Goal: Task Accomplishment & Management: Use online tool/utility

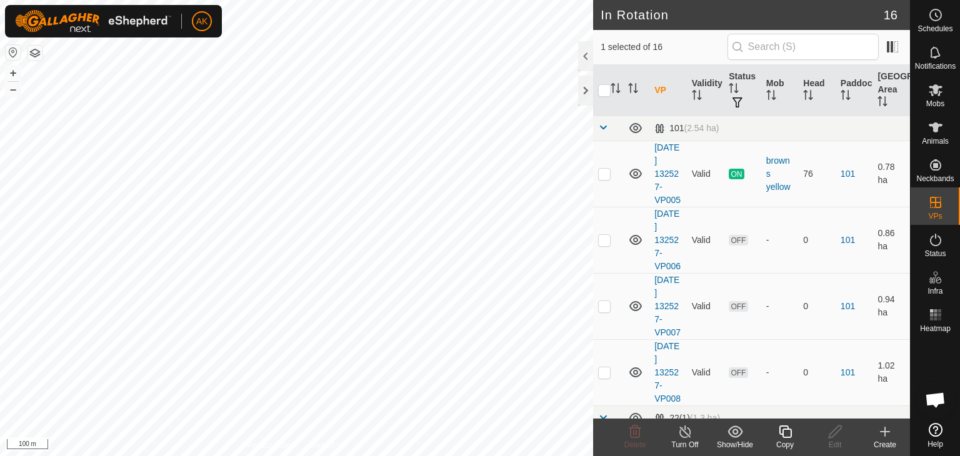
checkbox input "false"
click at [628, 429] on icon at bounding box center [635, 432] width 15 height 15
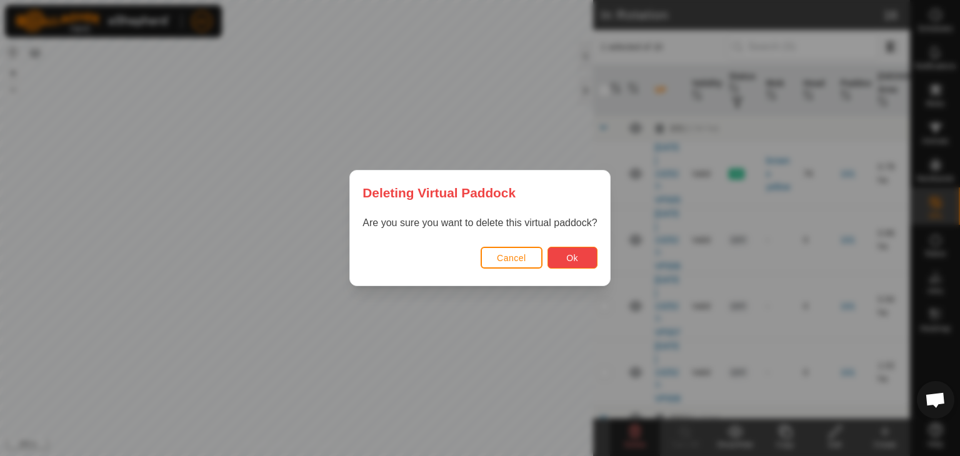
click at [565, 266] on button "Ok" at bounding box center [573, 258] width 50 height 22
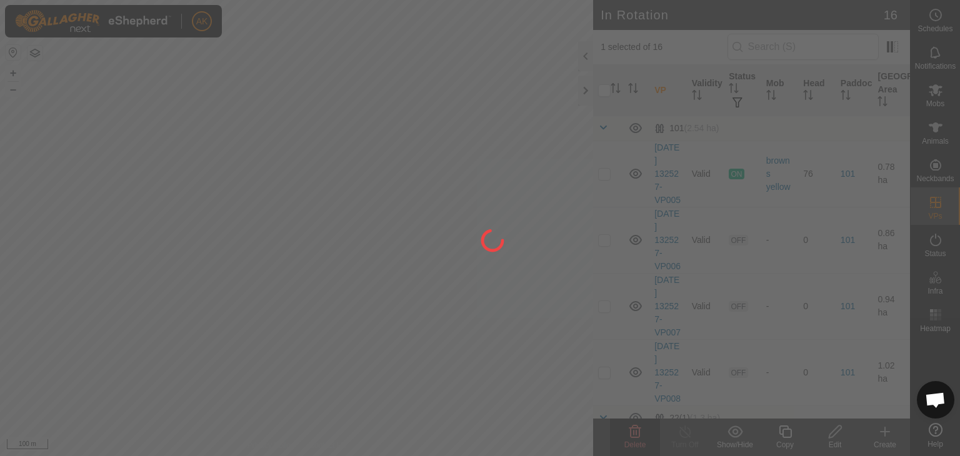
checkbox input "false"
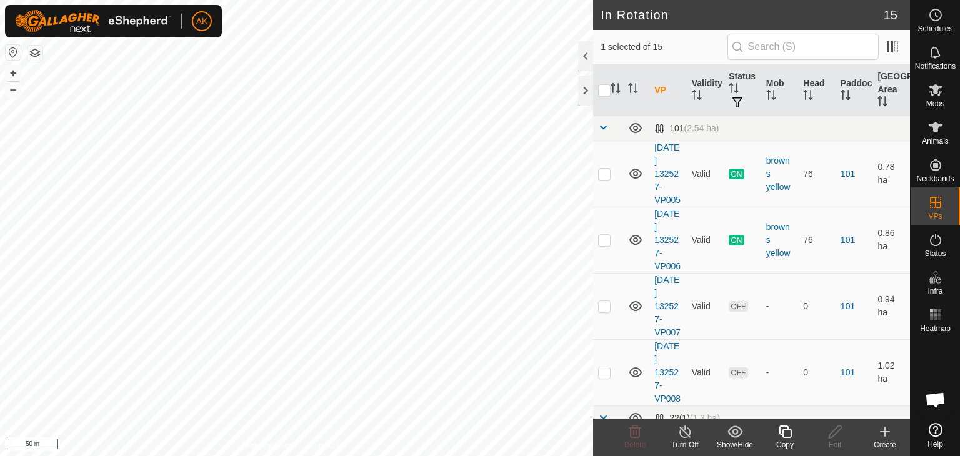
checkbox input "false"
click at [630, 438] on icon at bounding box center [635, 432] width 15 height 15
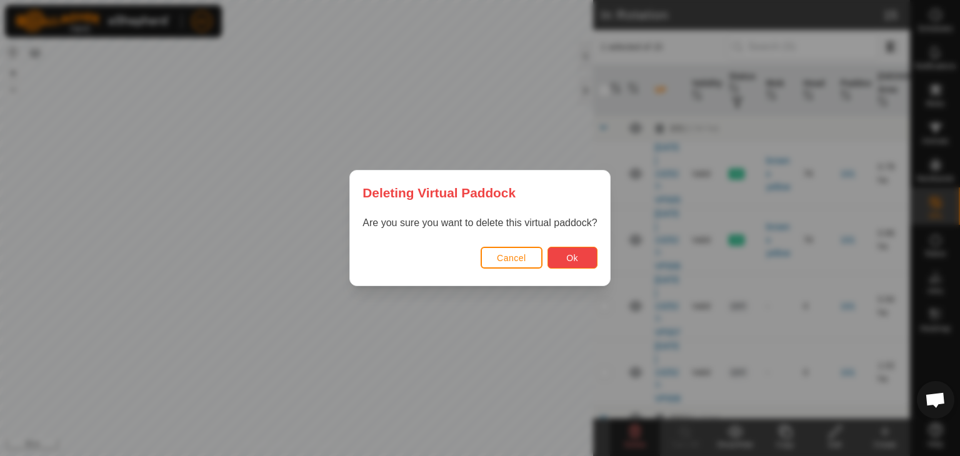
click at [565, 253] on button "Ok" at bounding box center [573, 258] width 50 height 22
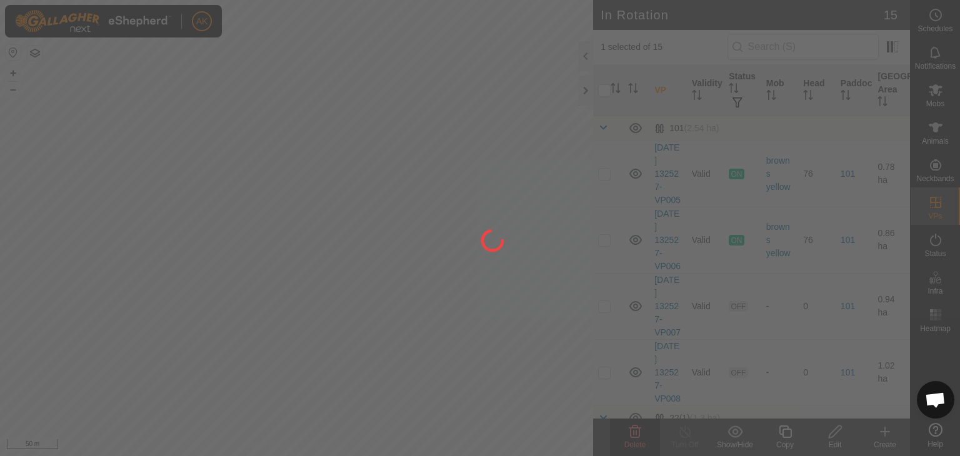
checkbox input "false"
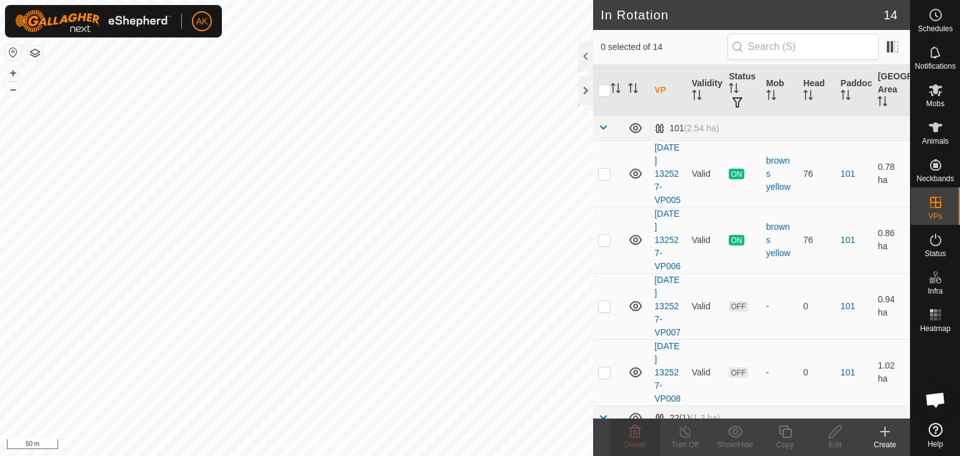
checkbox input "true"
click at [783, 431] on icon at bounding box center [785, 432] width 13 height 13
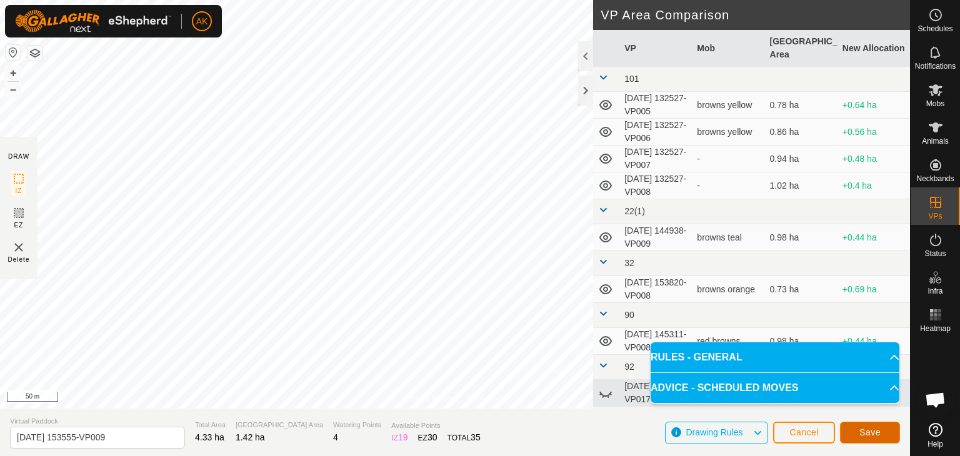
click at [864, 436] on span "Save" at bounding box center [870, 433] width 21 height 10
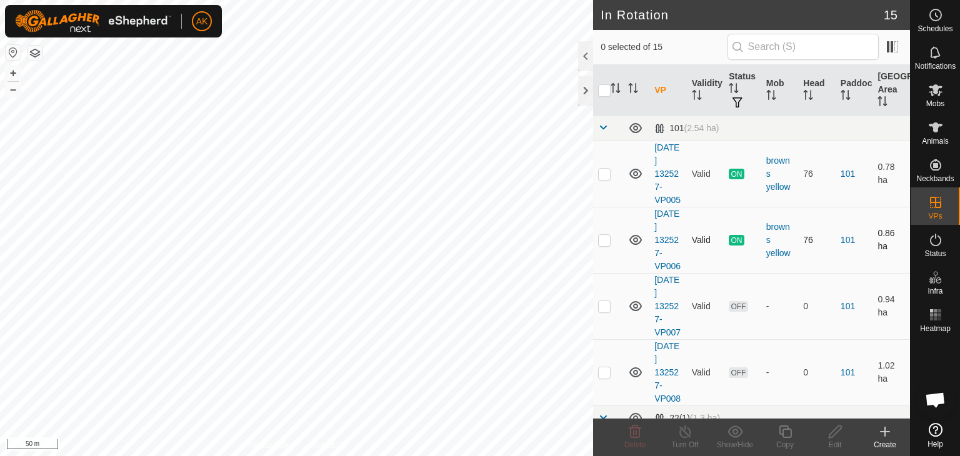
checkbox input "true"
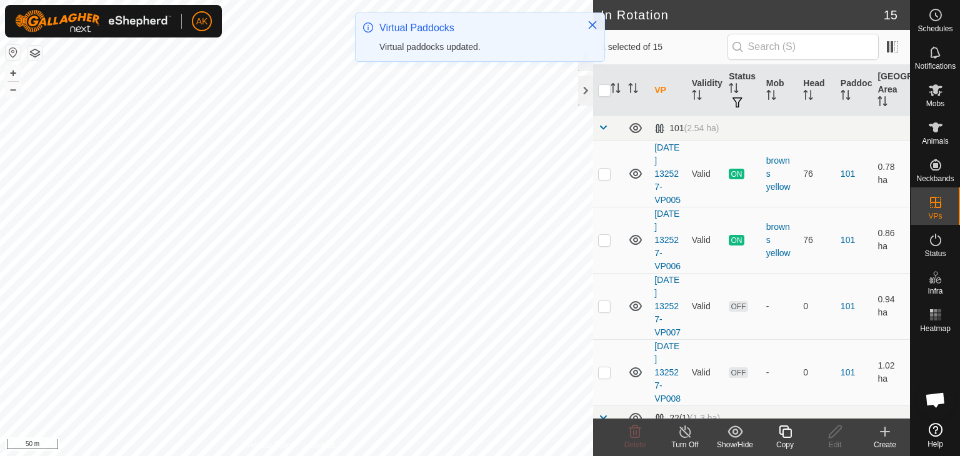
checkbox input "false"
checkbox input "true"
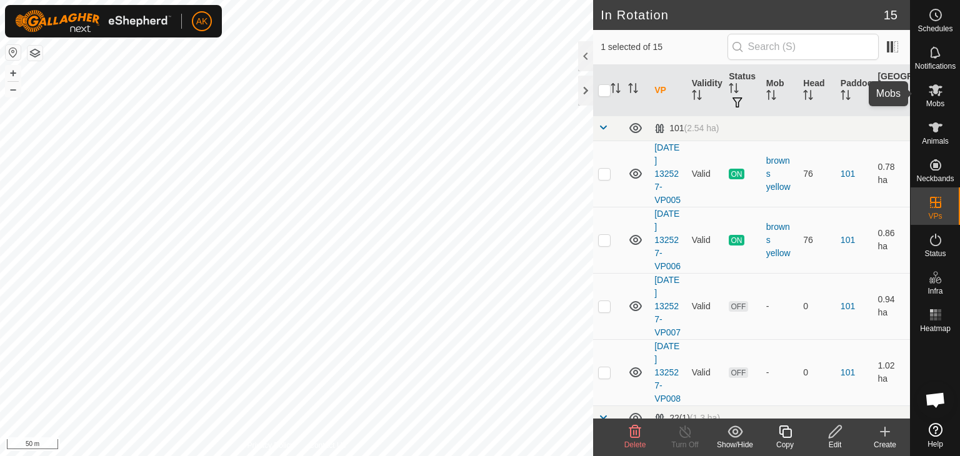
click at [936, 93] on icon at bounding box center [936, 90] width 14 height 12
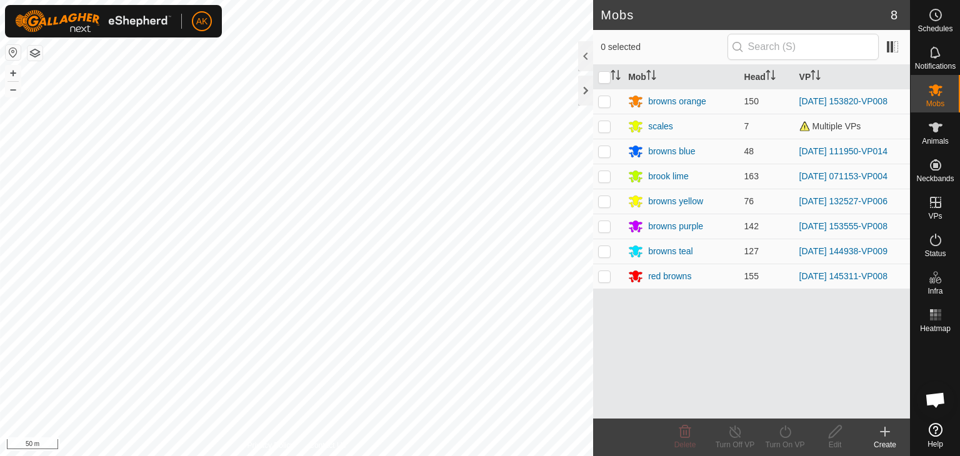
click at [936, 93] on icon at bounding box center [936, 90] width 14 height 12
click at [607, 227] on p-checkbox at bounding box center [604, 226] width 13 height 10
checkbox input "true"
click at [790, 436] on icon at bounding box center [786, 432] width 16 height 15
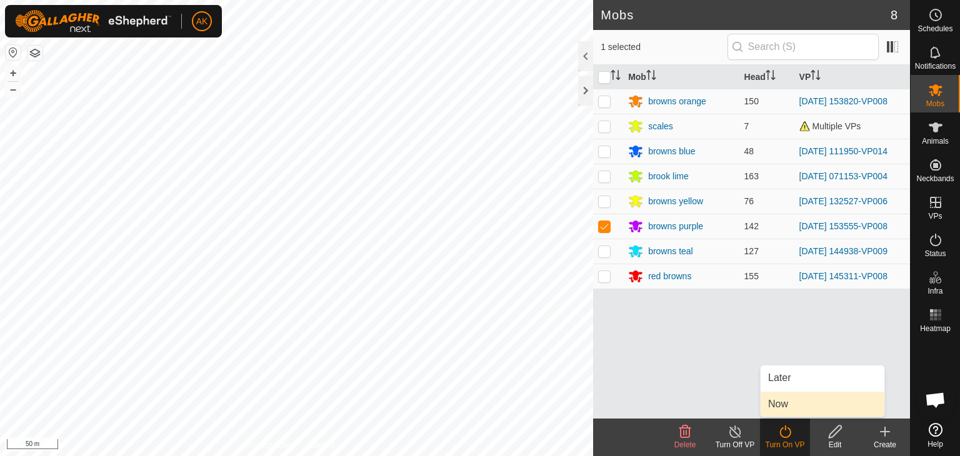
click at [791, 408] on link "Now" at bounding box center [823, 404] width 124 height 25
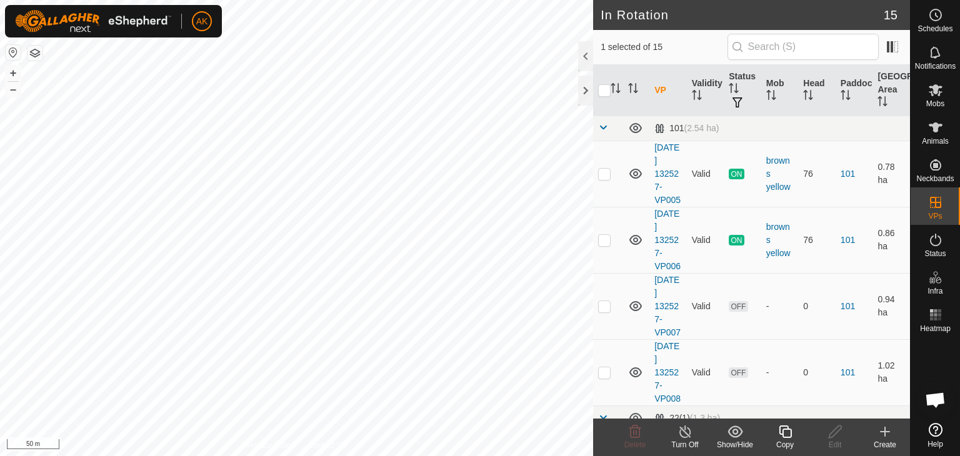
click at [785, 432] on icon at bounding box center [786, 432] width 16 height 15
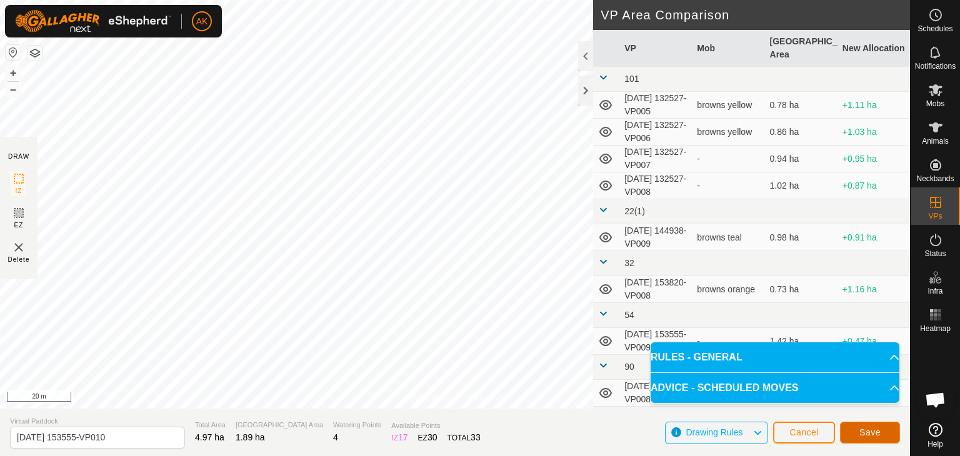
click at [862, 433] on span "Save" at bounding box center [870, 433] width 21 height 10
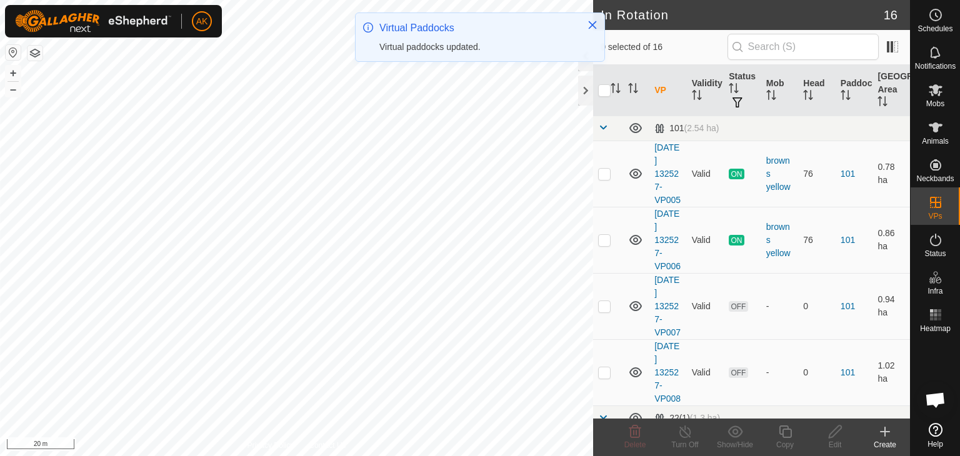
checkbox input "true"
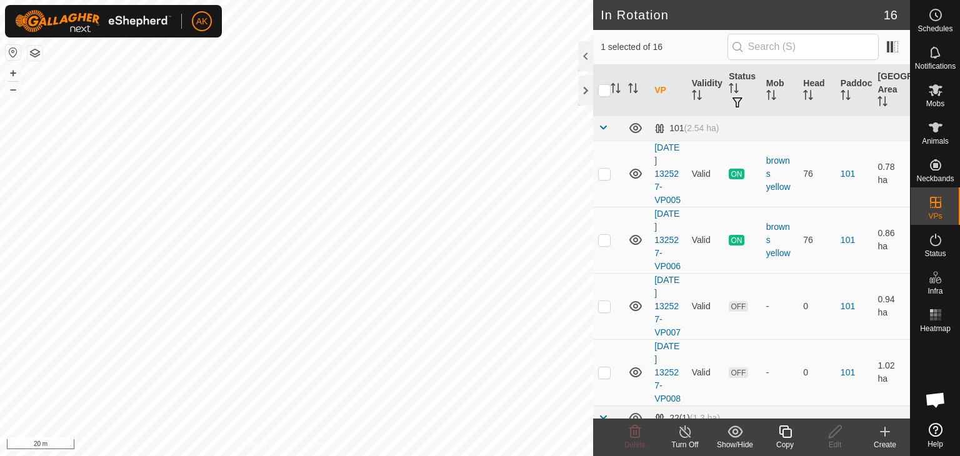
click at [781, 435] on icon at bounding box center [785, 432] width 13 height 13
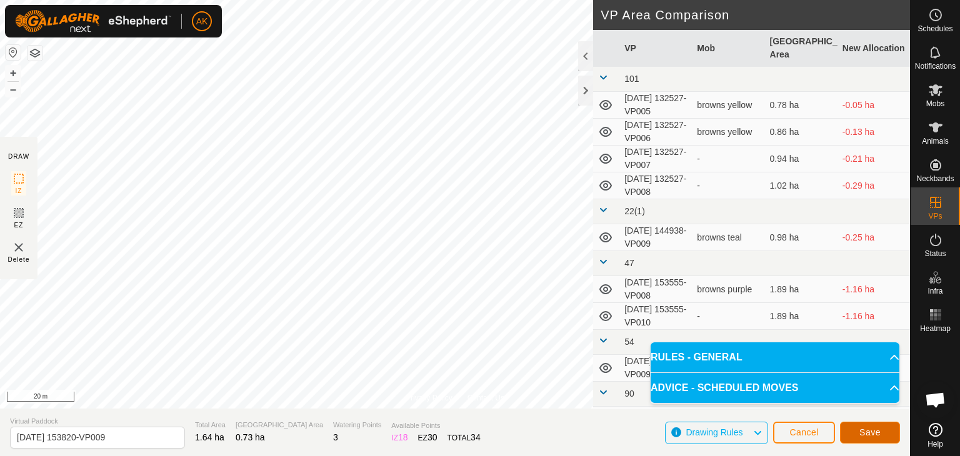
click at [864, 436] on span "Save" at bounding box center [870, 433] width 21 height 10
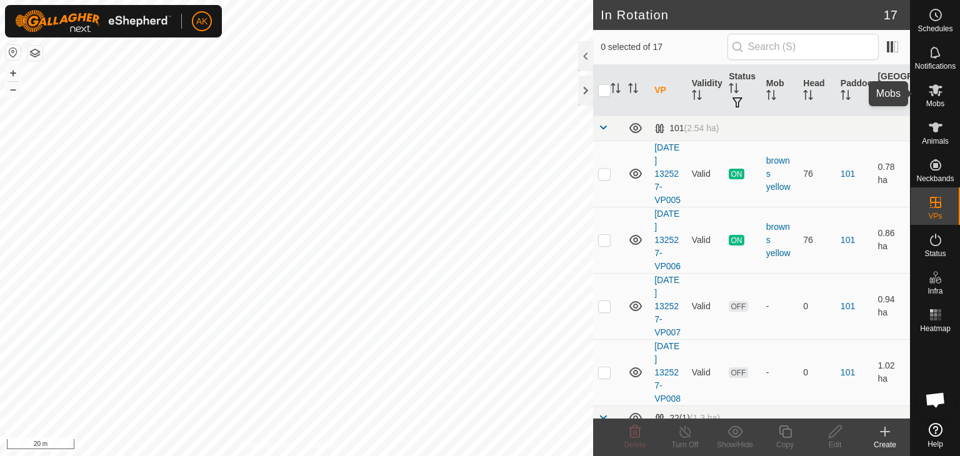
click at [939, 93] on icon at bounding box center [936, 90] width 15 height 15
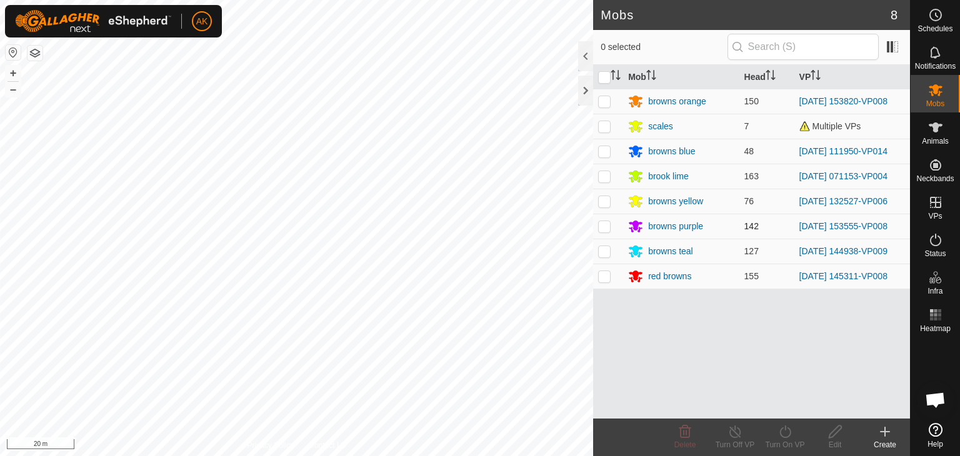
click at [603, 99] on p-checkbox at bounding box center [604, 101] width 13 height 10
checkbox input "true"
click at [788, 435] on icon at bounding box center [786, 432] width 16 height 15
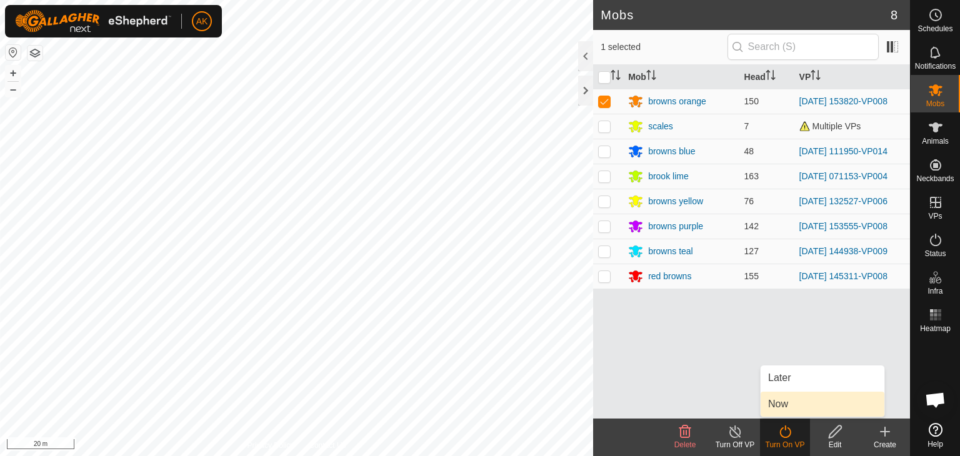
click at [785, 401] on link "Now" at bounding box center [823, 404] width 124 height 25
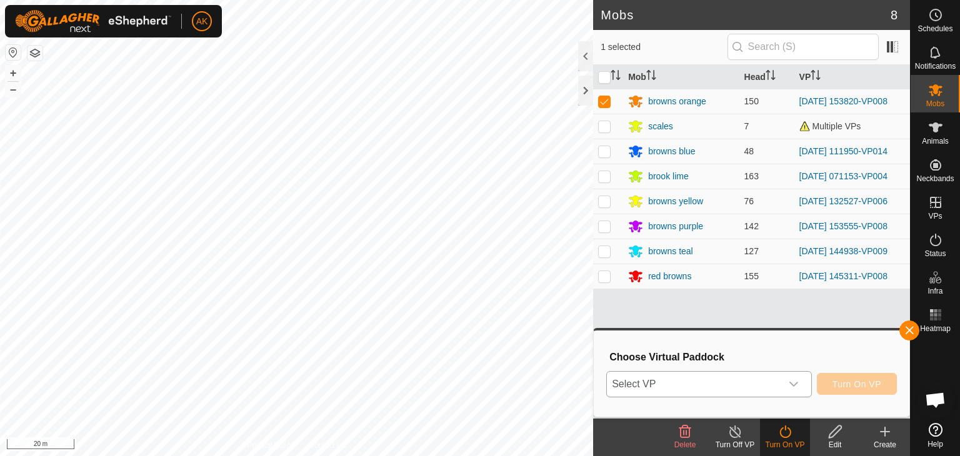
click at [798, 383] on icon "dropdown trigger" at bounding box center [794, 385] width 10 height 10
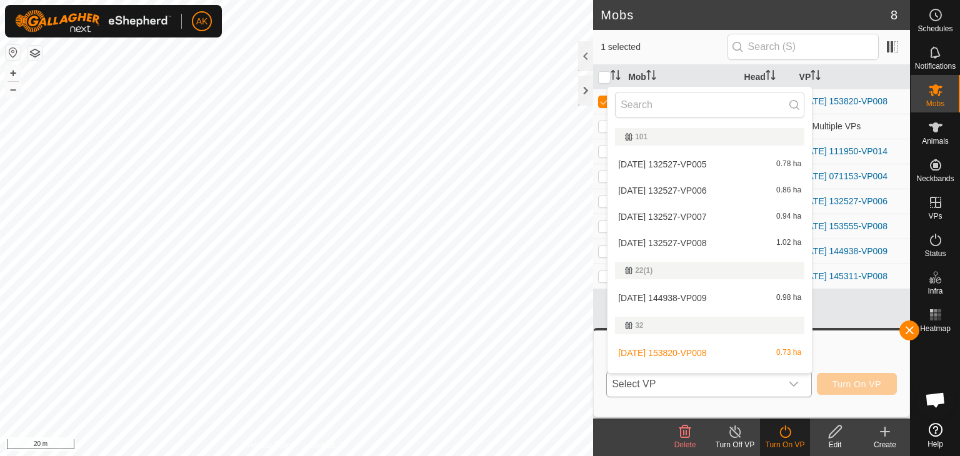
scroll to position [19, 0]
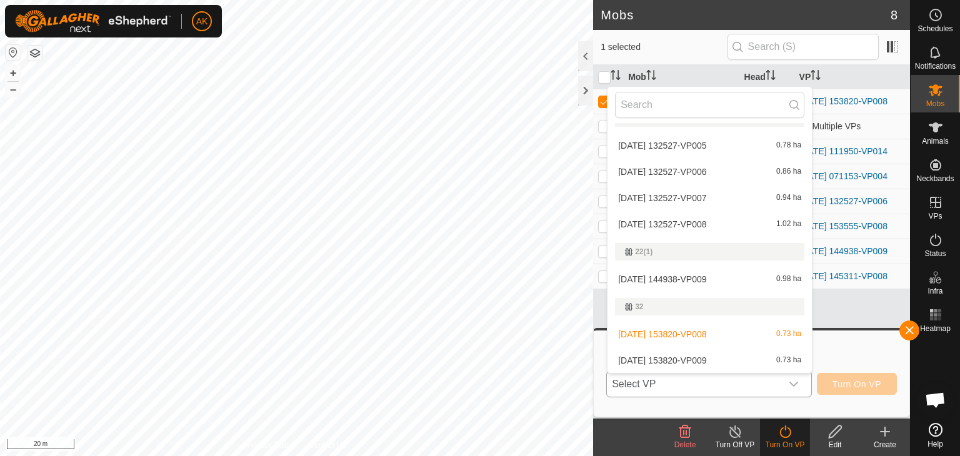
click at [689, 361] on li "2025-09-06 153820-VP009 0.73 ha" at bounding box center [710, 360] width 204 height 25
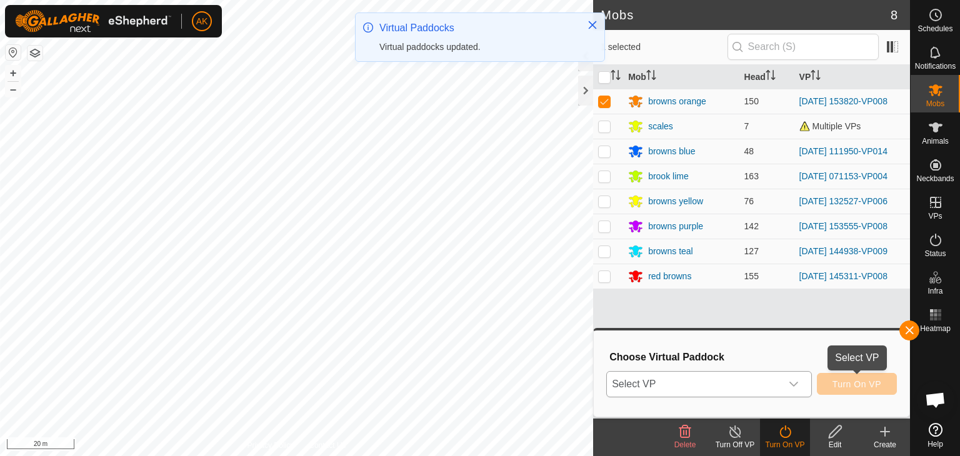
click at [843, 382] on span "Turn On VP" at bounding box center [857, 385] width 49 height 10
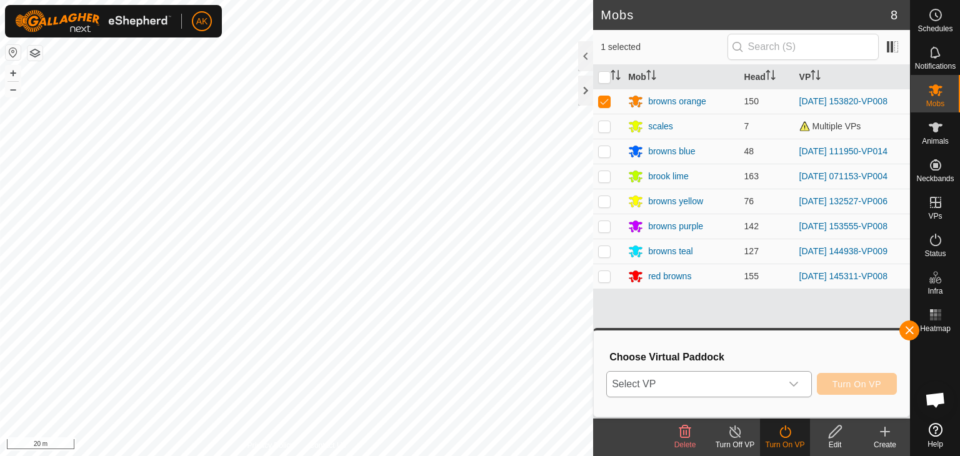
click at [796, 384] on icon "dropdown trigger" at bounding box center [794, 384] width 9 height 5
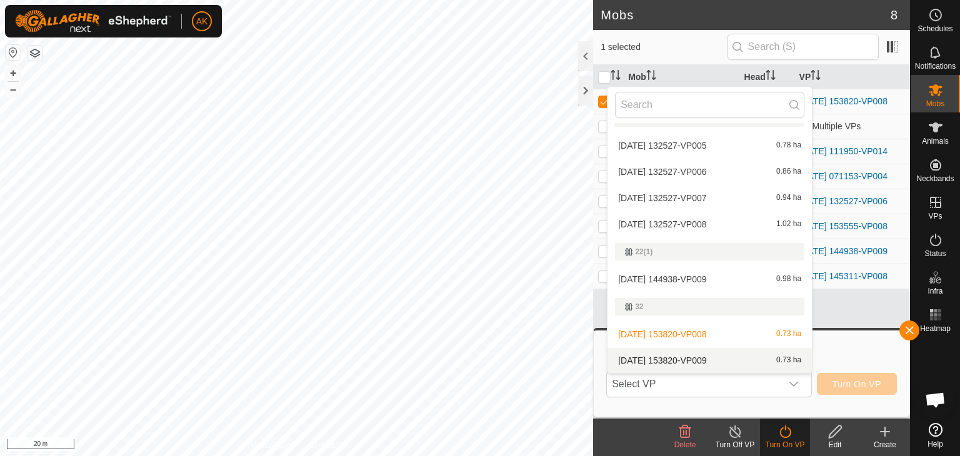
click at [688, 358] on li "2025-09-06 153820-VP009 0.73 ha" at bounding box center [710, 360] width 204 height 25
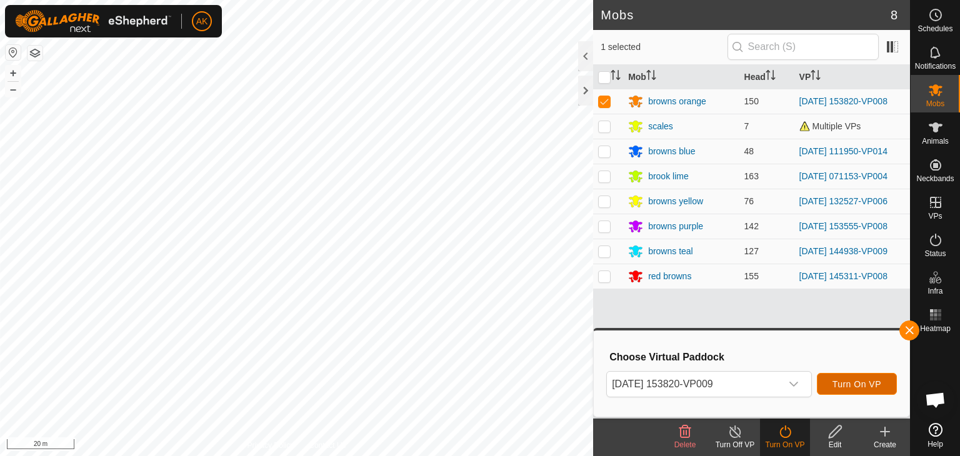
click at [855, 383] on span "Turn On VP" at bounding box center [857, 385] width 49 height 10
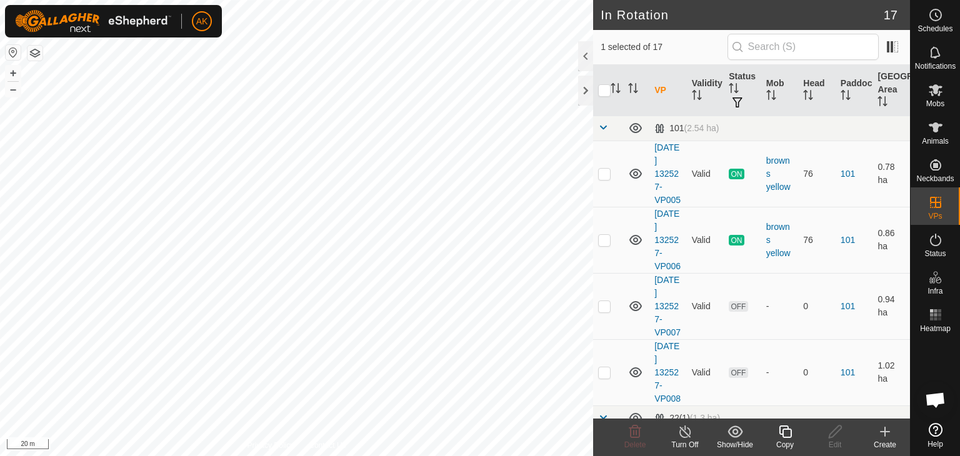
click at [785, 430] on icon at bounding box center [786, 432] width 16 height 15
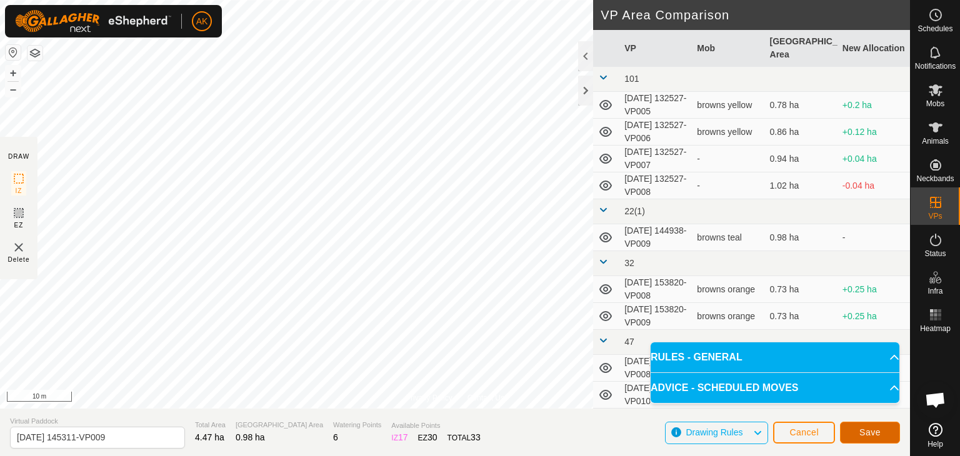
click at [884, 433] on button "Save" at bounding box center [870, 433] width 60 height 22
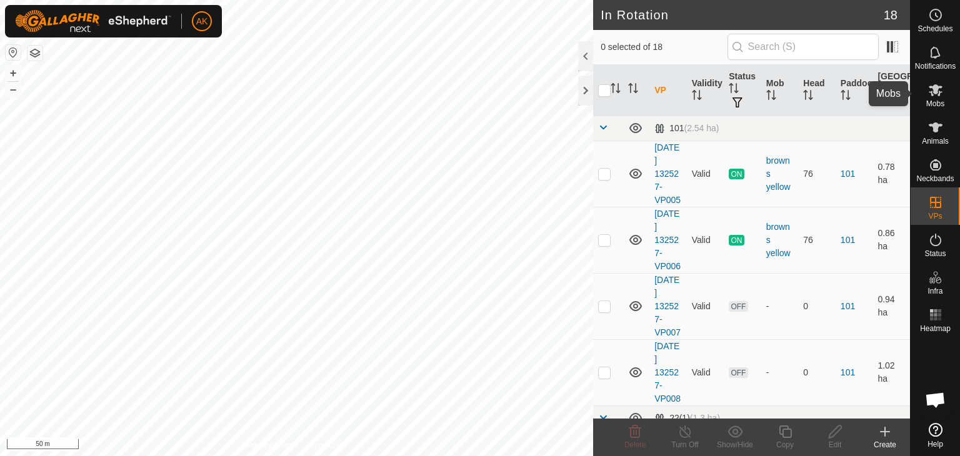
click at [934, 94] on icon at bounding box center [936, 90] width 15 height 15
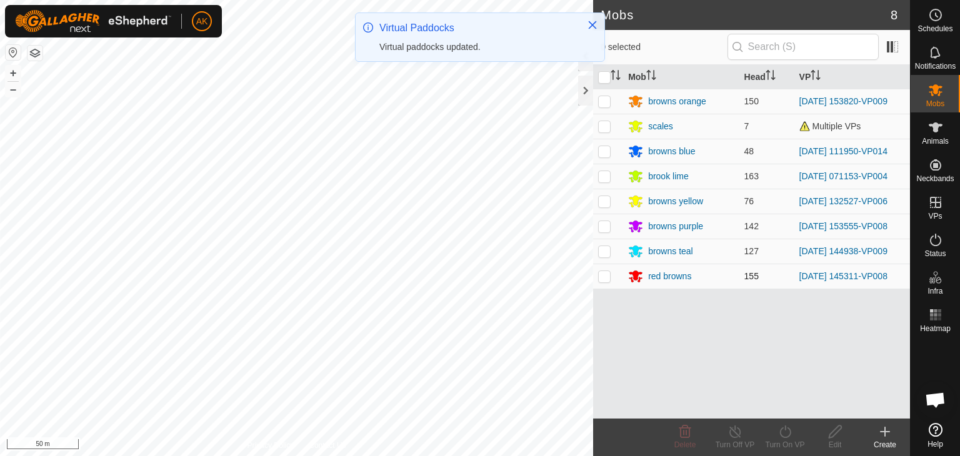
drag, startPoint x: 605, startPoint y: 275, endPoint x: 612, endPoint y: 278, distance: 7.0
click at [606, 275] on p-checkbox at bounding box center [604, 276] width 13 height 10
checkbox input "true"
click at [789, 438] on icon at bounding box center [786, 432] width 16 height 15
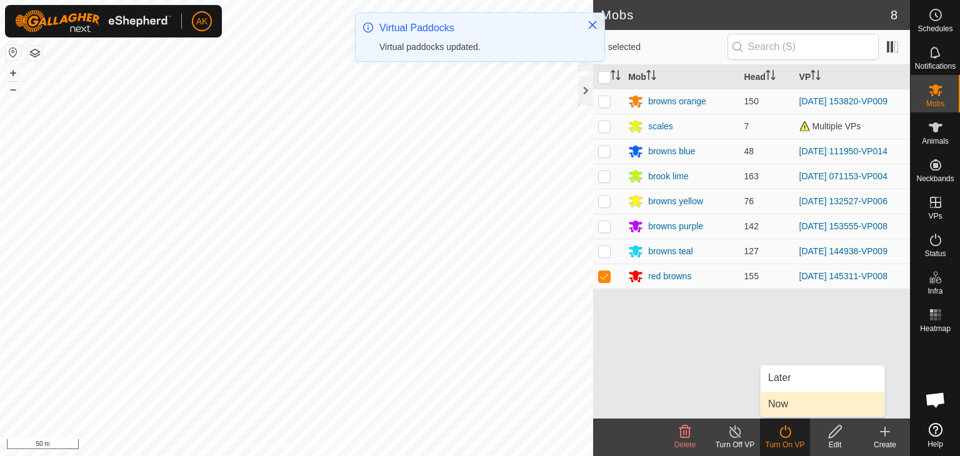
click at [776, 408] on link "Now" at bounding box center [823, 404] width 124 height 25
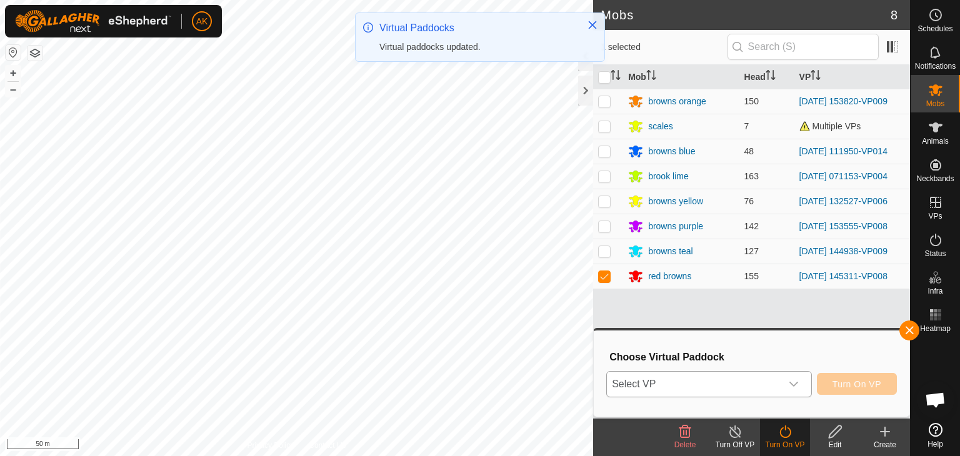
click at [717, 379] on span "Select VP" at bounding box center [694, 384] width 174 height 25
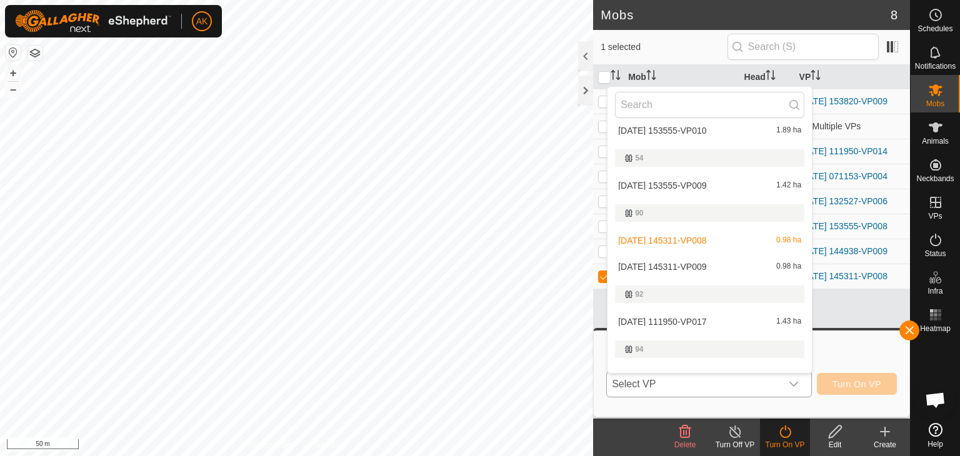
scroll to position [331, 0]
click at [678, 262] on li "2025-09-06 145311-VP009 0.98 ha" at bounding box center [710, 265] width 204 height 25
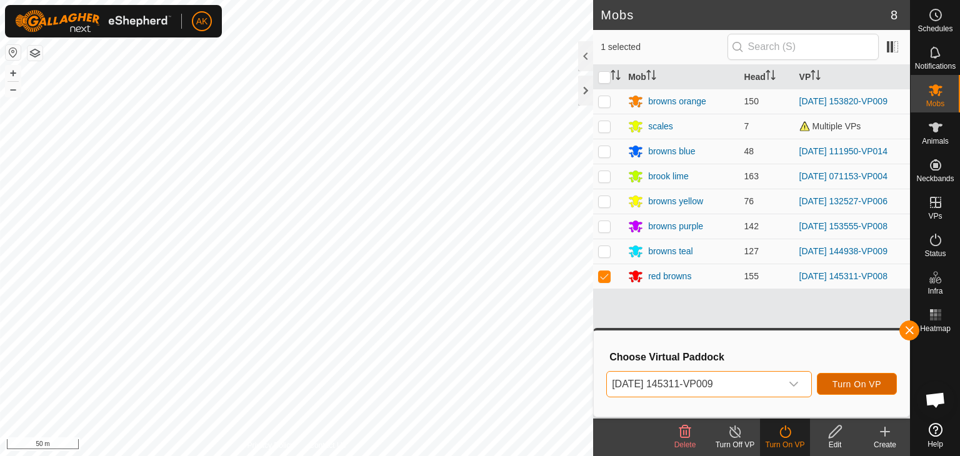
click at [845, 384] on span "Turn On VP" at bounding box center [857, 385] width 49 height 10
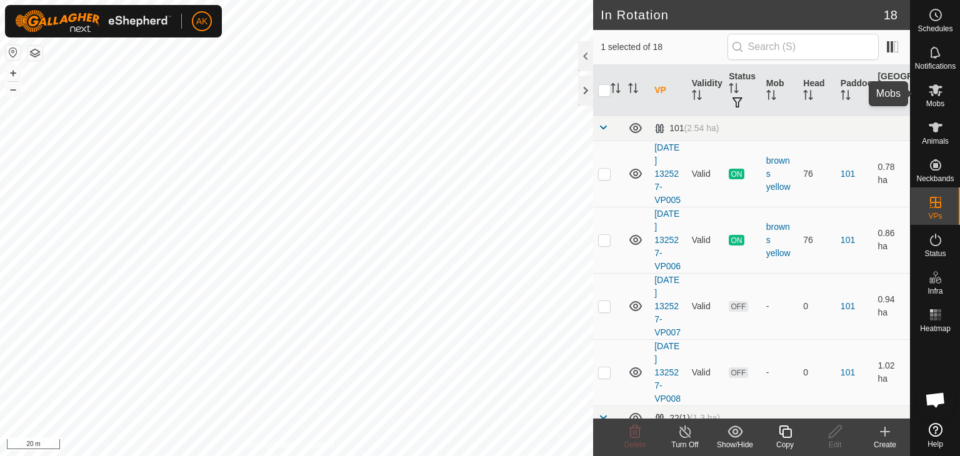
click at [933, 94] on icon at bounding box center [936, 90] width 14 height 12
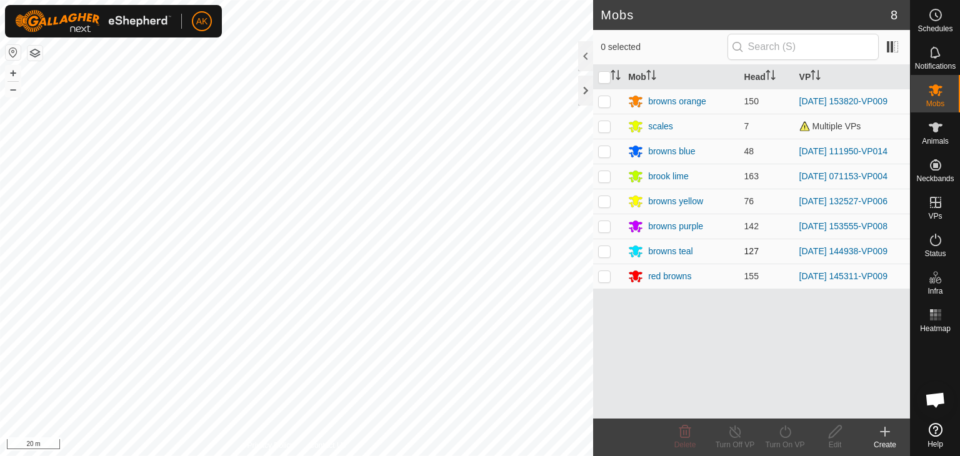
click at [602, 253] on p-checkbox at bounding box center [604, 251] width 13 height 10
checkbox input "true"
click at [786, 426] on icon at bounding box center [786, 432] width 16 height 15
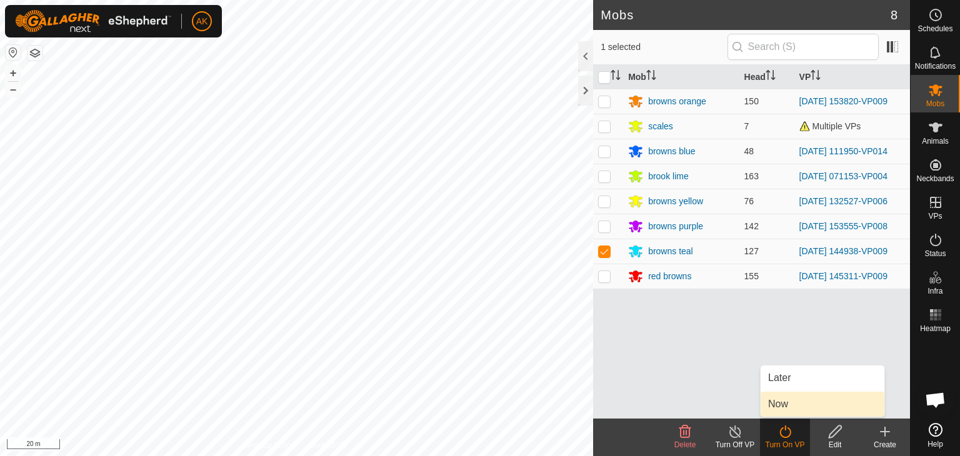
click at [783, 408] on link "Now" at bounding box center [823, 404] width 124 height 25
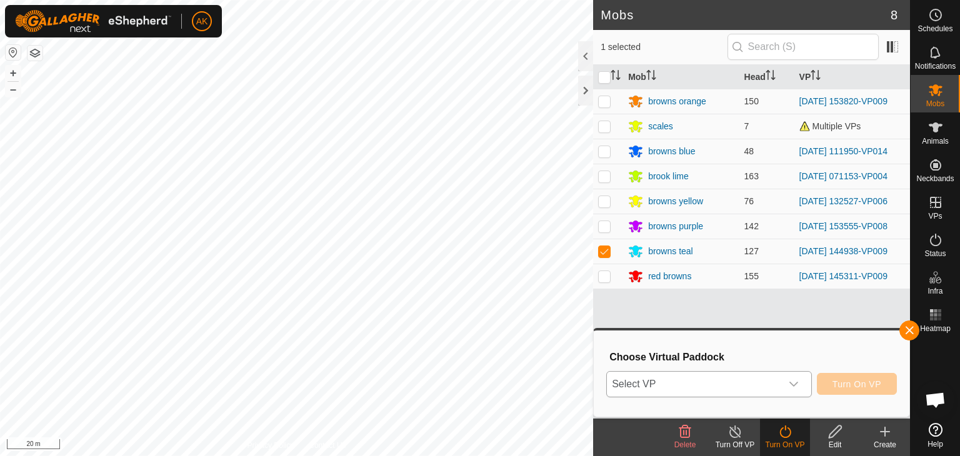
click at [704, 383] on span "Select VP" at bounding box center [694, 384] width 174 height 25
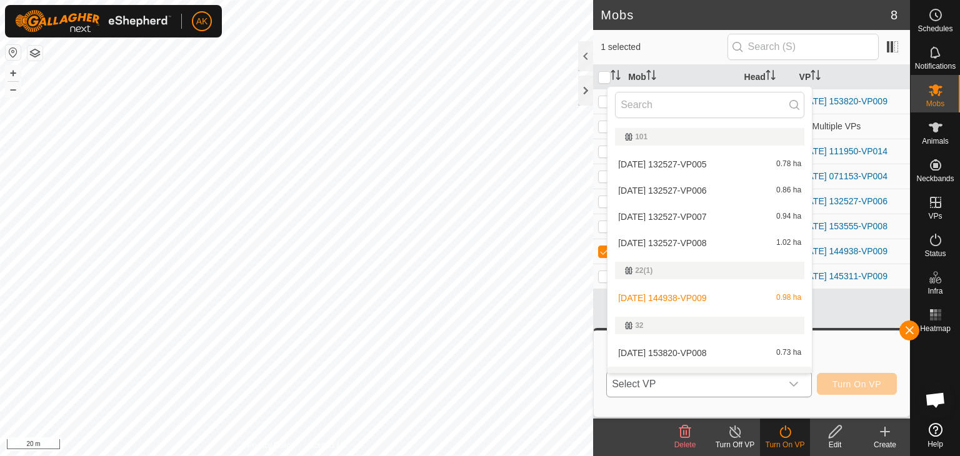
scroll to position [19, 0]
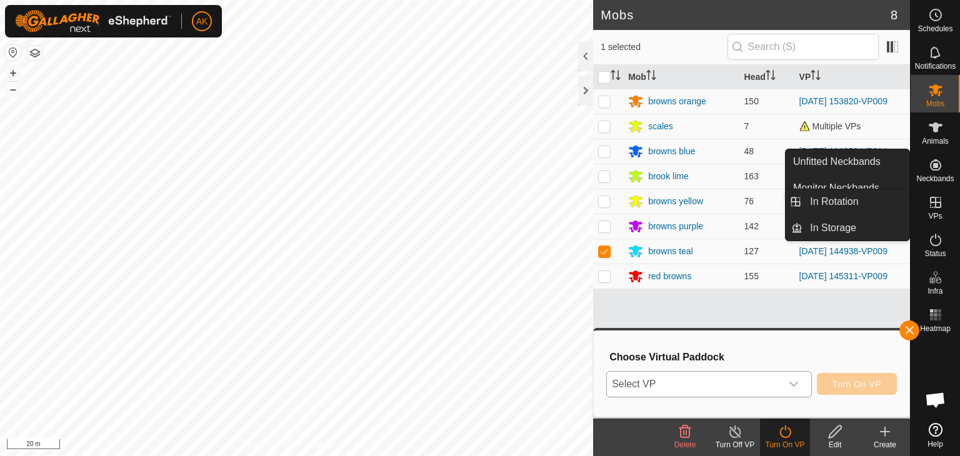
click at [932, 209] on icon at bounding box center [936, 202] width 15 height 15
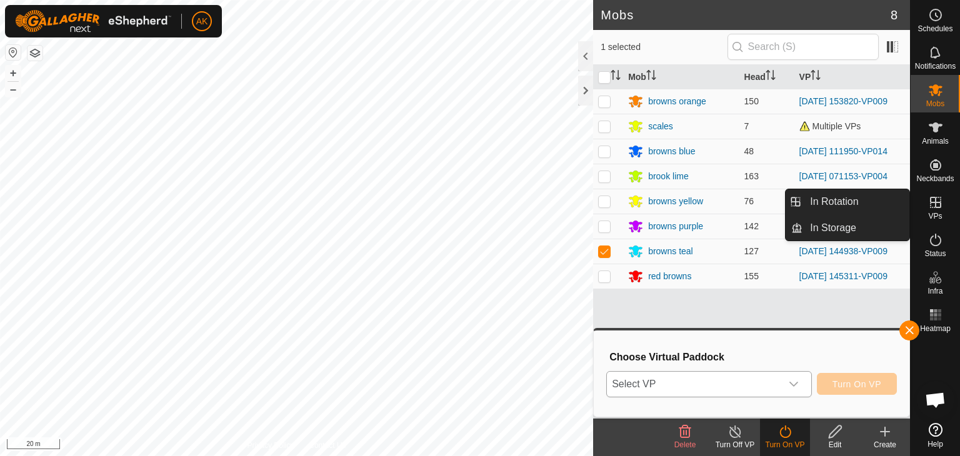
click at [932, 209] on icon at bounding box center [936, 202] width 15 height 15
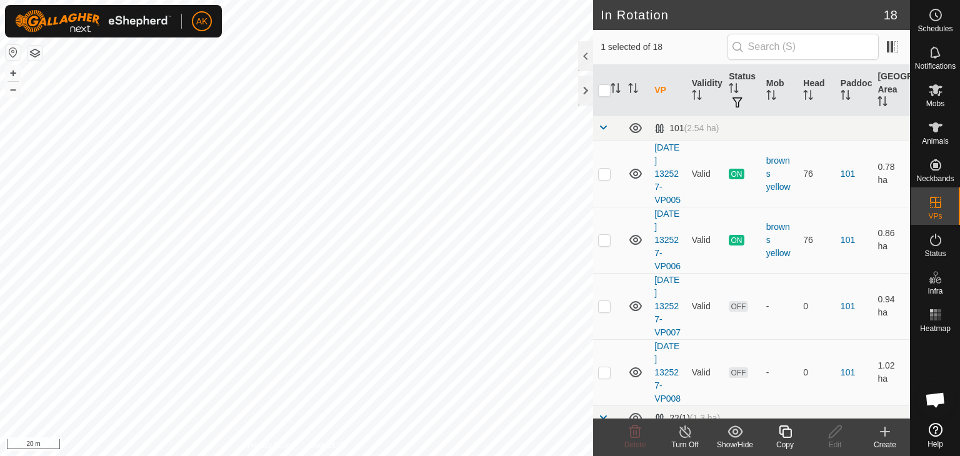
click at [789, 438] on icon at bounding box center [786, 432] width 16 height 15
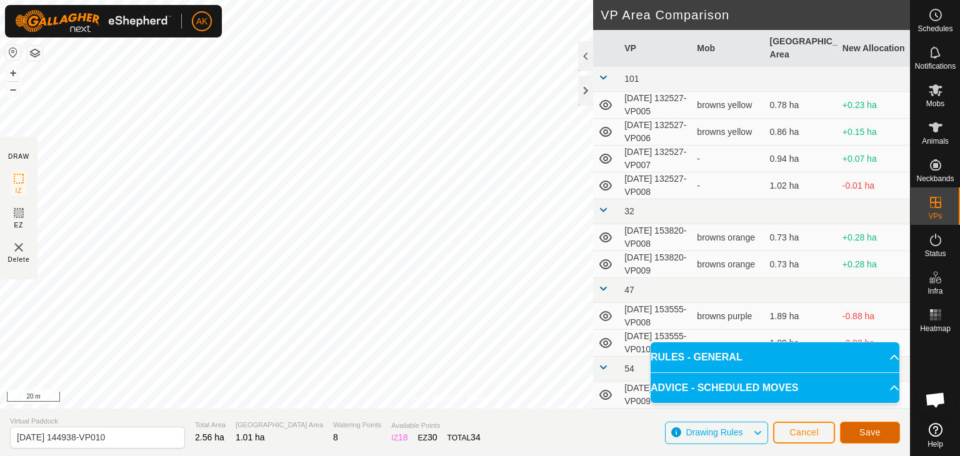
click at [858, 431] on button "Save" at bounding box center [870, 433] width 60 height 22
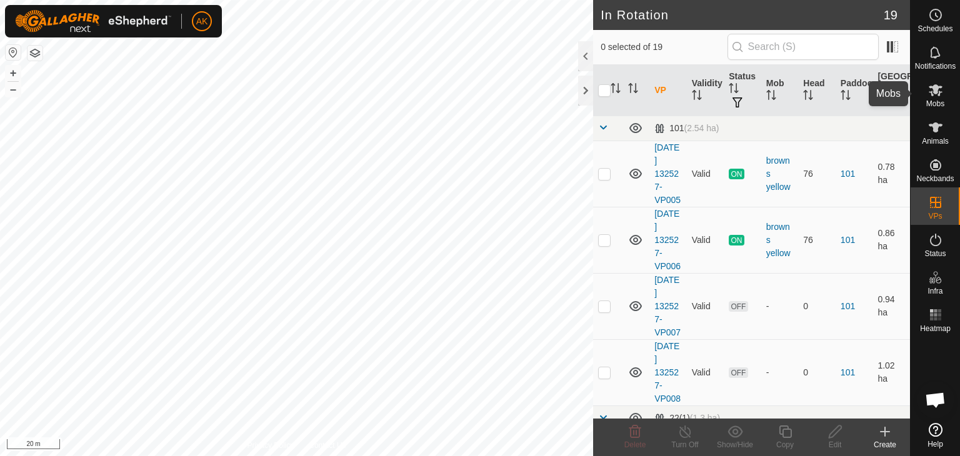
click at [937, 98] on es-mob-svg-icon at bounding box center [936, 90] width 23 height 20
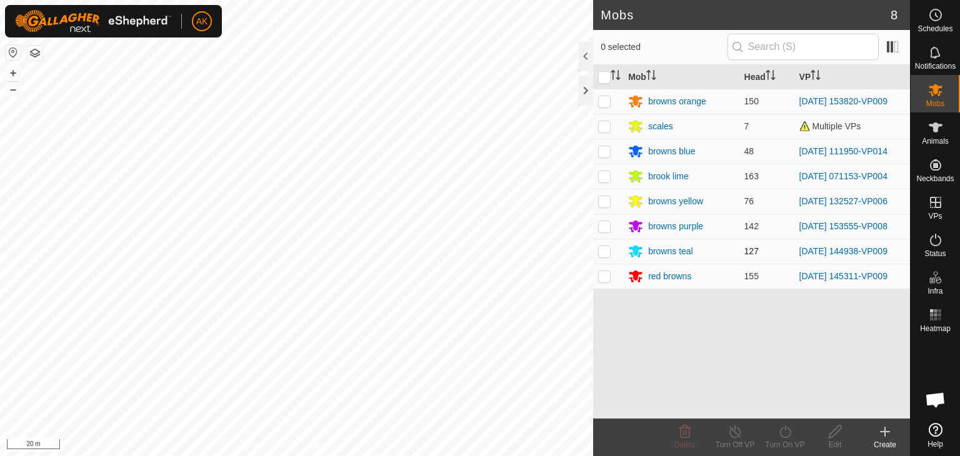
click at [607, 248] on p-checkbox at bounding box center [604, 251] width 13 height 10
checkbox input "true"
click at [792, 432] on icon at bounding box center [786, 432] width 16 height 15
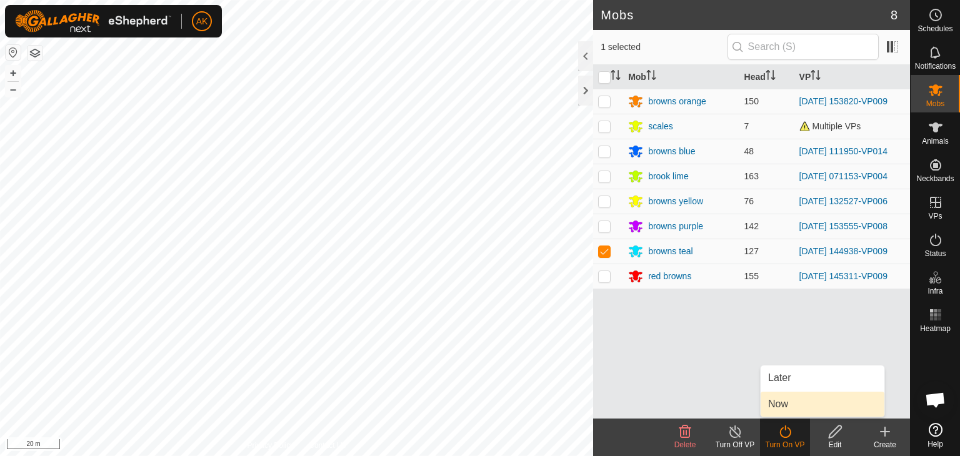
click at [788, 396] on link "Now" at bounding box center [823, 404] width 124 height 25
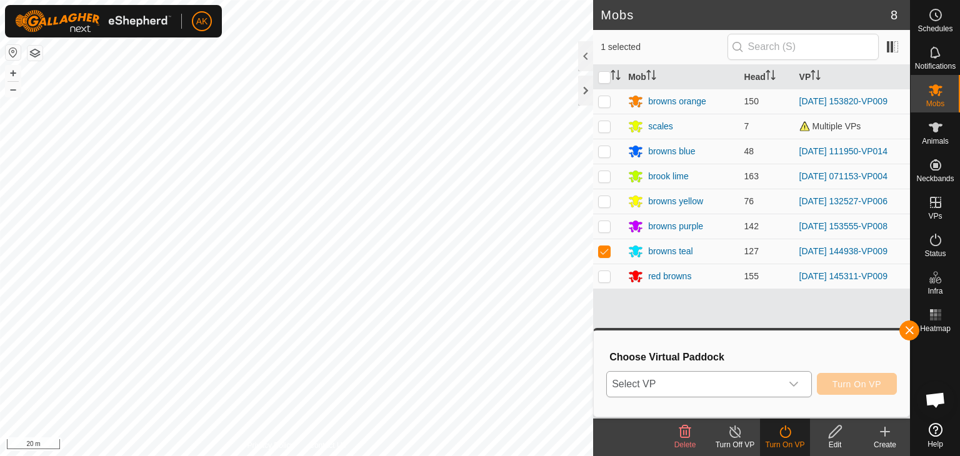
click at [771, 377] on span "Select VP" at bounding box center [694, 384] width 174 height 25
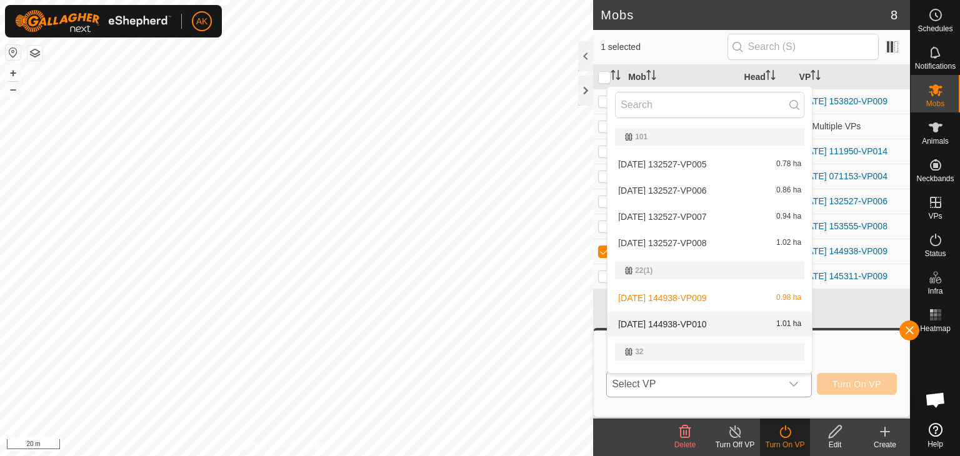
click at [707, 320] on span "2025-09-06 144938-VP010" at bounding box center [662, 324] width 88 height 9
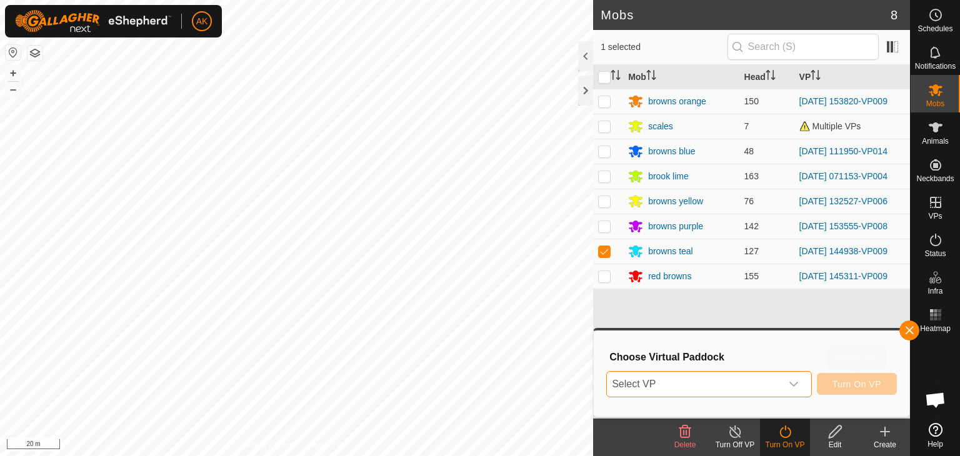
click at [870, 376] on button "Turn On VP" at bounding box center [857, 384] width 80 height 22
click at [790, 381] on icon "dropdown trigger" at bounding box center [794, 385] width 10 height 10
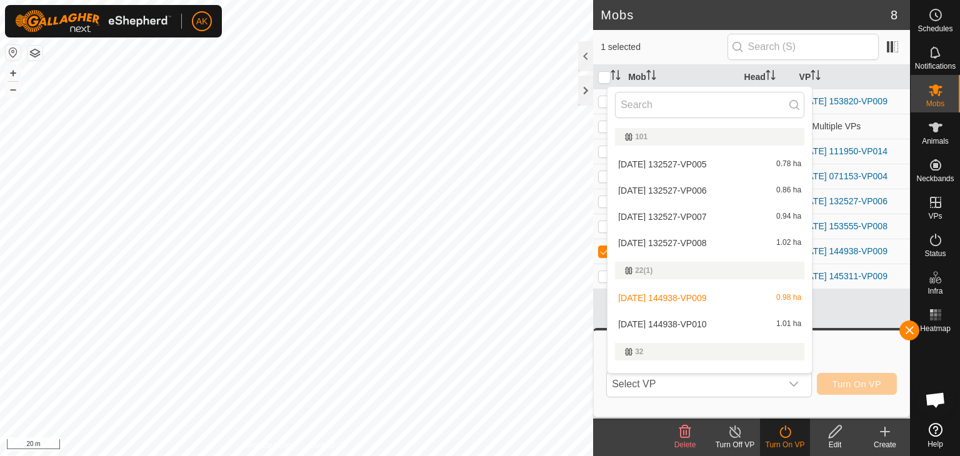
scroll to position [19, 0]
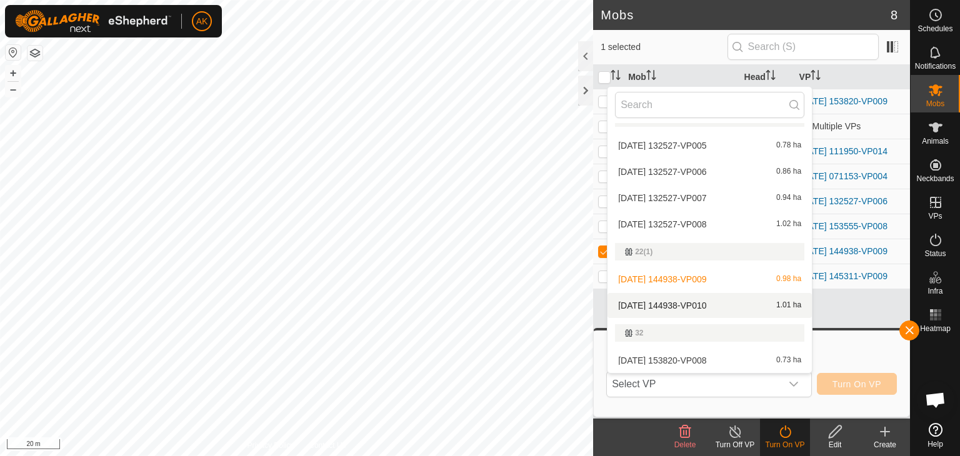
click at [703, 301] on li "2025-09-06 144938-VP010 1.01 ha" at bounding box center [710, 305] width 204 height 25
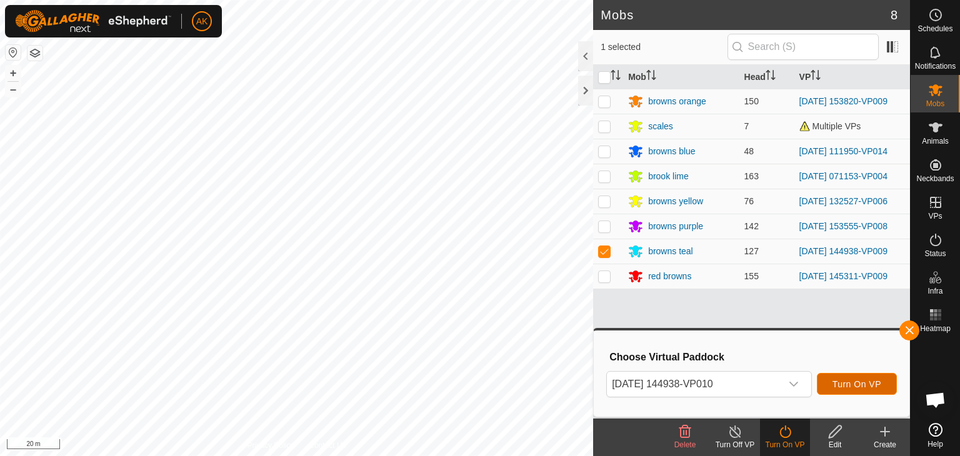
click at [870, 388] on span "Turn On VP" at bounding box center [857, 385] width 49 height 10
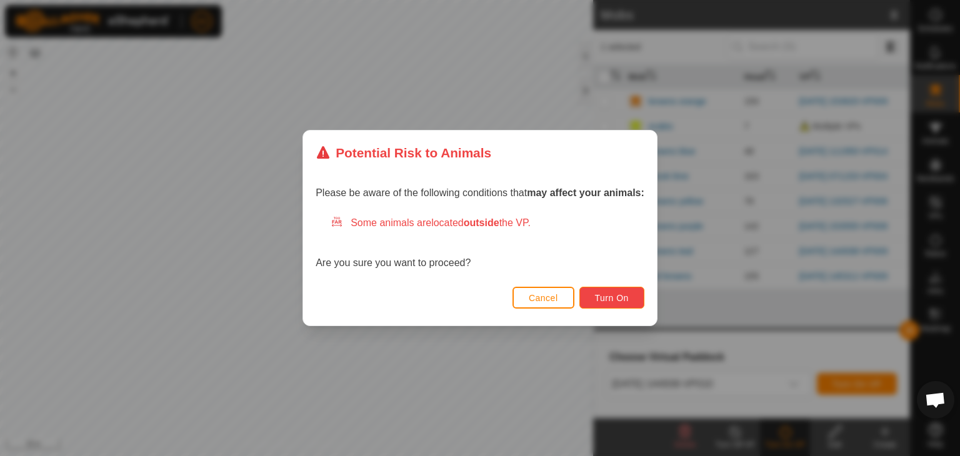
click at [602, 297] on span "Turn On" at bounding box center [612, 298] width 34 height 10
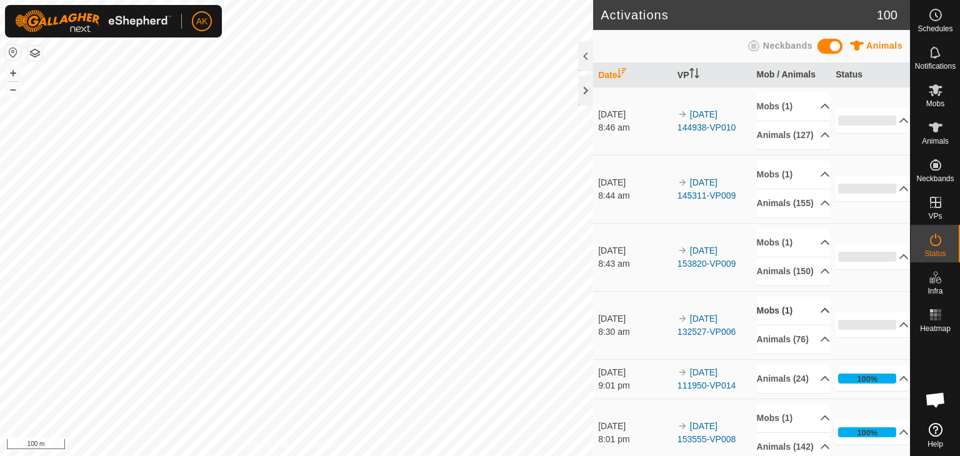
scroll to position [63, 0]
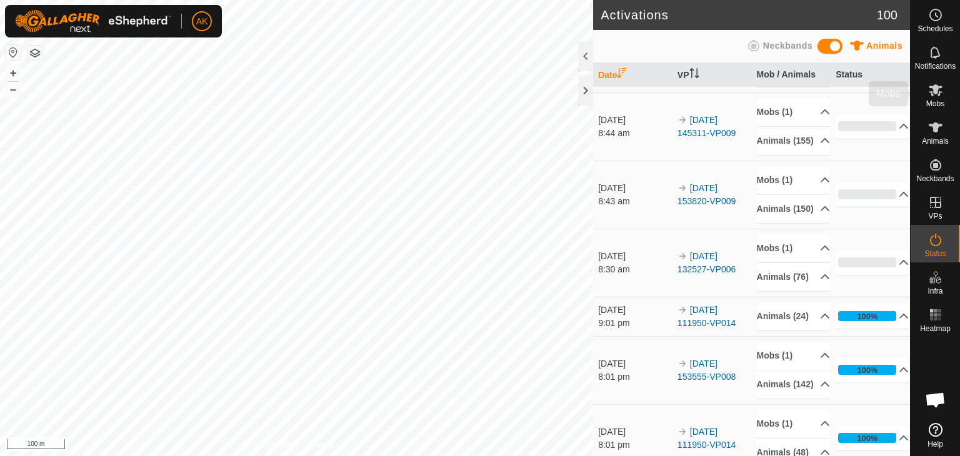
click at [934, 103] on span "Mobs" at bounding box center [936, 104] width 18 height 8
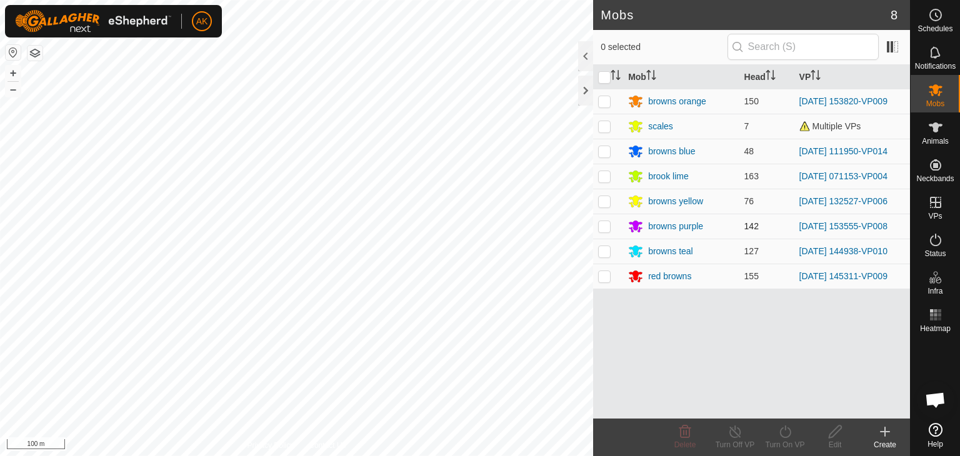
click at [600, 226] on p-checkbox at bounding box center [604, 226] width 13 height 10
checkbox input "true"
click at [788, 436] on icon at bounding box center [785, 432] width 11 height 13
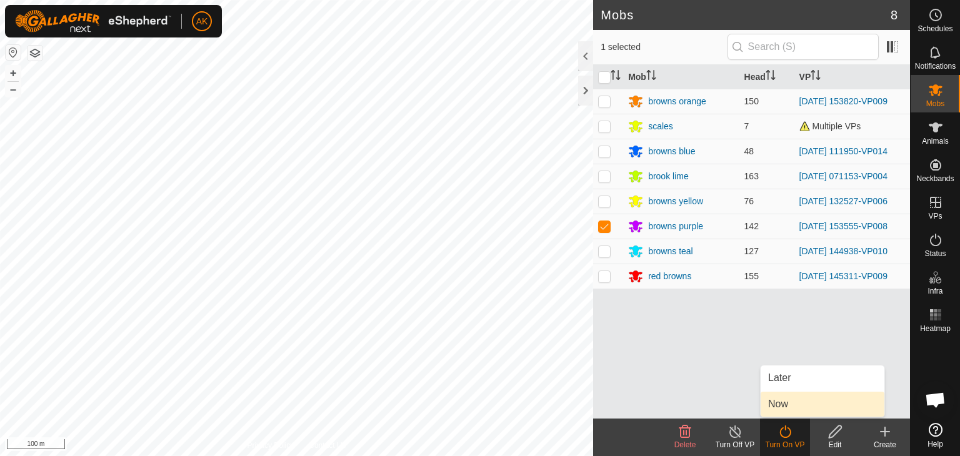
click at [788, 403] on link "Now" at bounding box center [823, 404] width 124 height 25
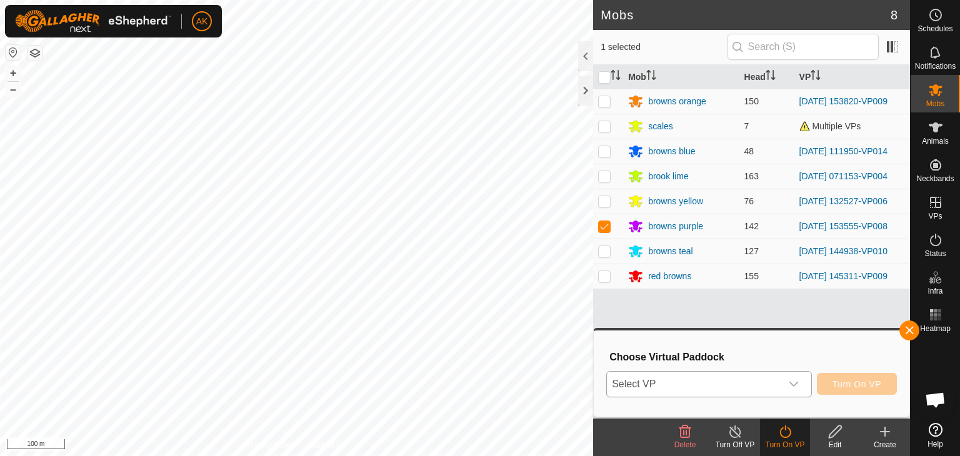
click at [750, 383] on span "Select VP" at bounding box center [694, 384] width 174 height 25
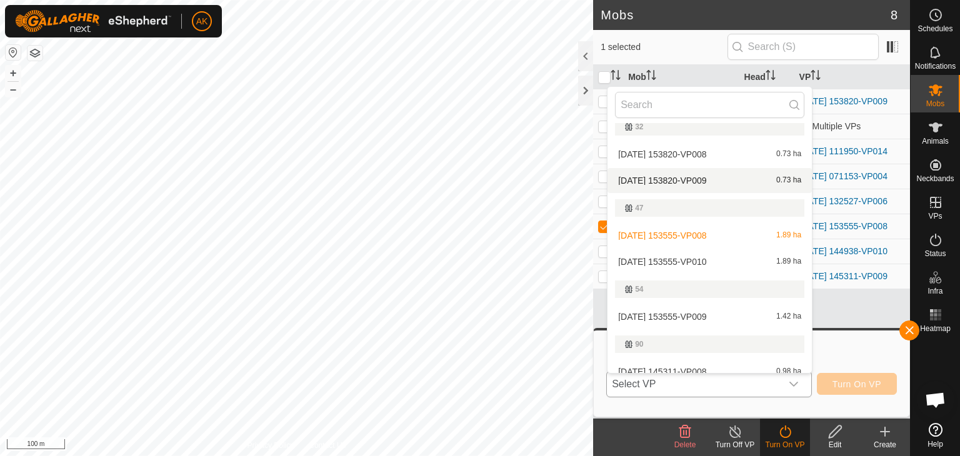
scroll to position [269, 0]
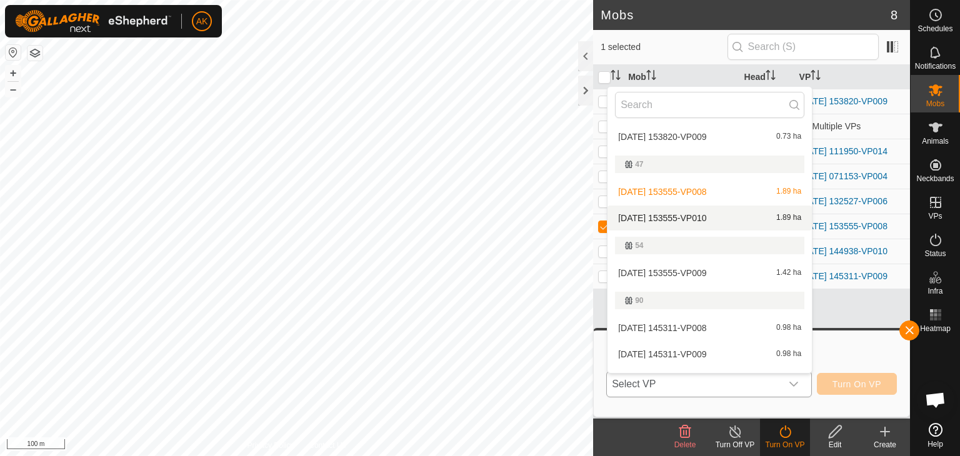
click at [689, 218] on li "2025-09-06 153555-VP010 1.89 ha" at bounding box center [710, 218] width 204 height 25
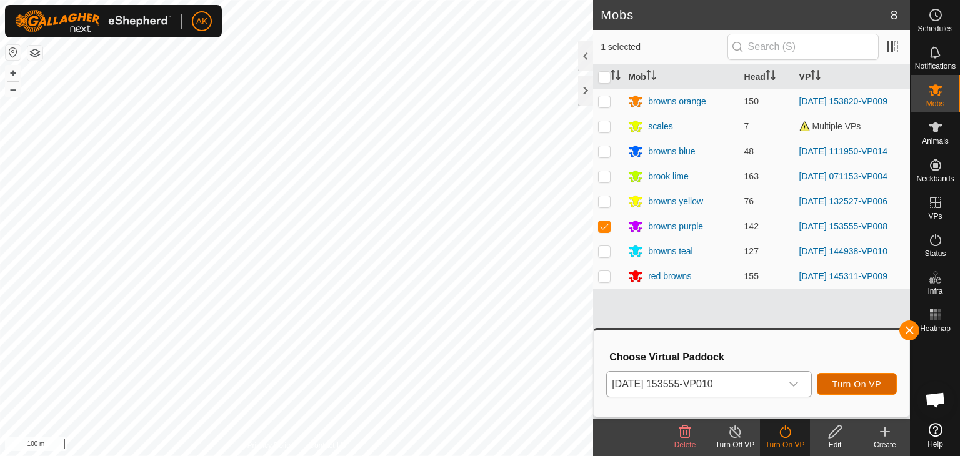
click at [860, 381] on span "Turn On VP" at bounding box center [857, 385] width 49 height 10
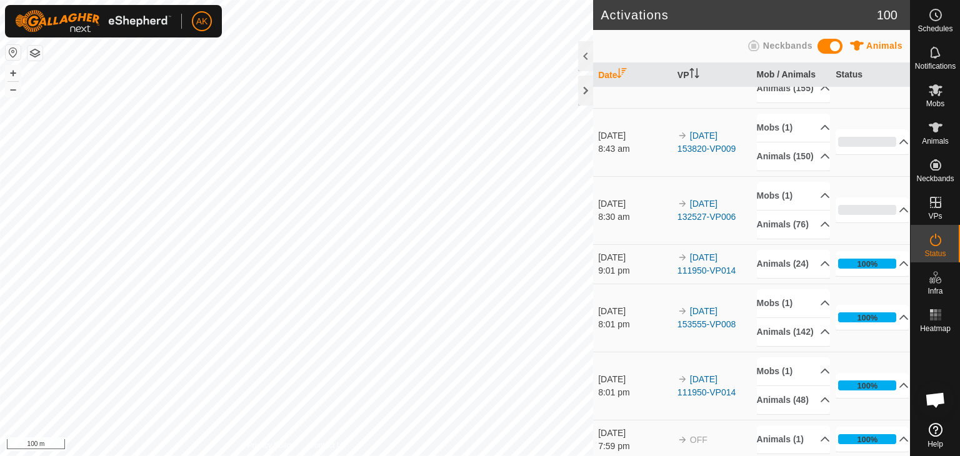
scroll to position [188, 0]
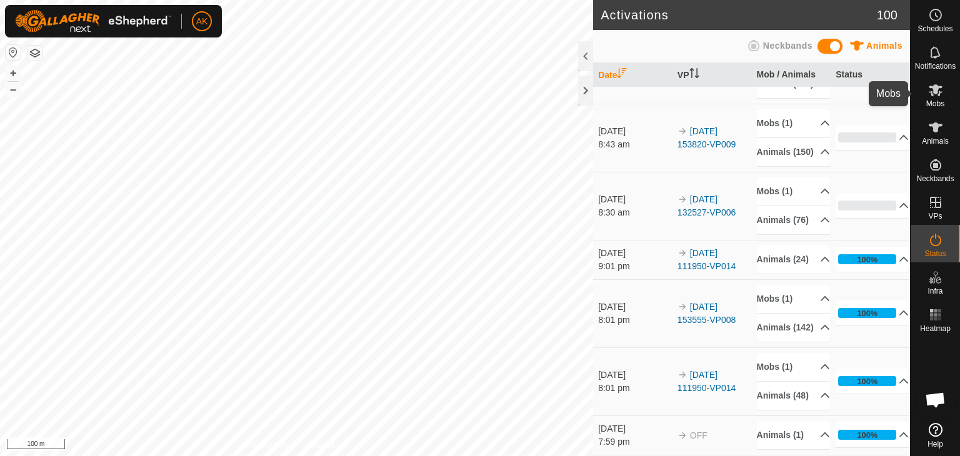
click at [938, 94] on icon at bounding box center [936, 90] width 14 height 12
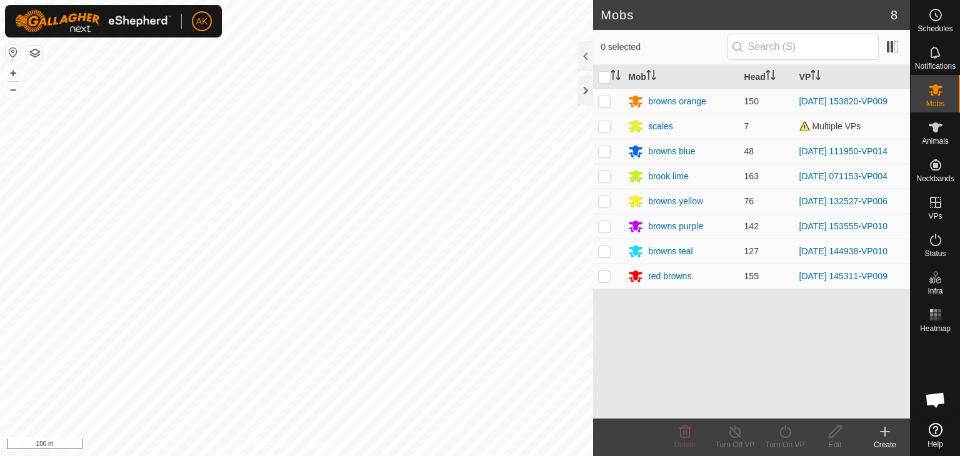
click at [30, 53] on button "button" at bounding box center [35, 53] width 15 height 15
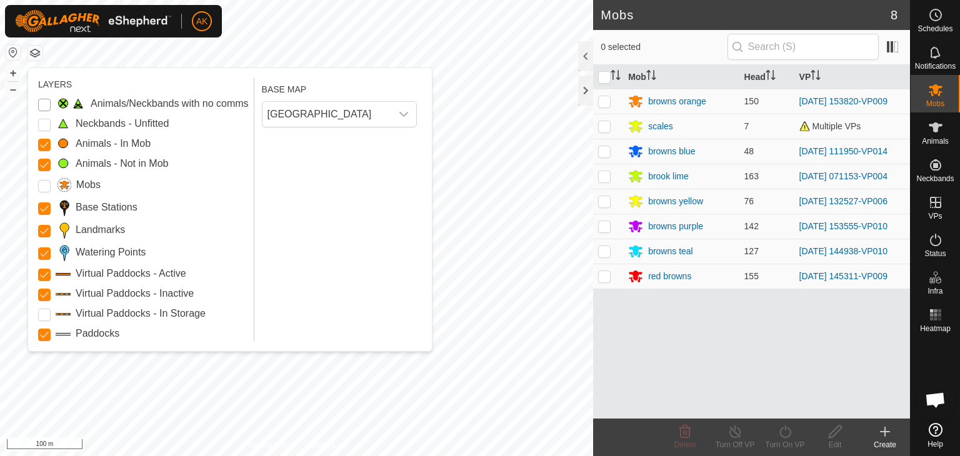
click at [44, 99] on Issue "Animals/Neckbands with no comms" at bounding box center [44, 105] width 13 height 13
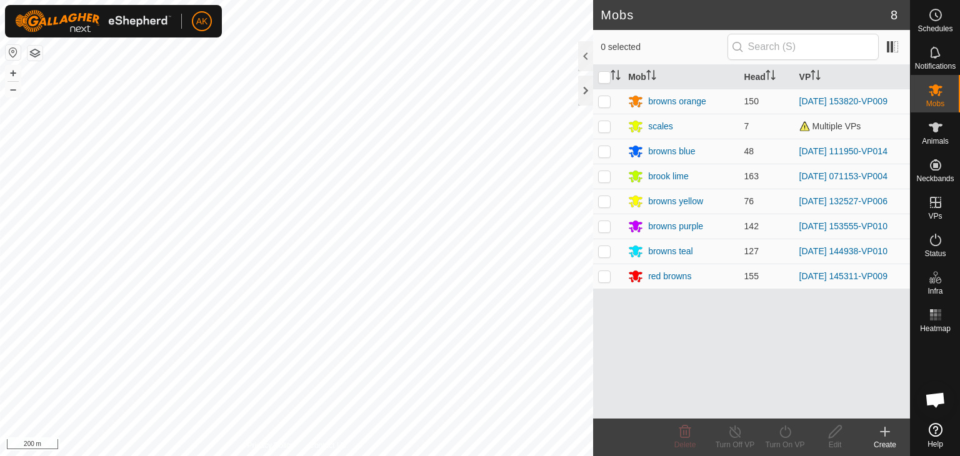
click at [191, 456] on html "AK Schedules Notifications Mobs Animals Neckbands VPs Status Infra Heatmap Help…" at bounding box center [480, 228] width 960 height 456
click at [30, 49] on button "button" at bounding box center [35, 53] width 15 height 15
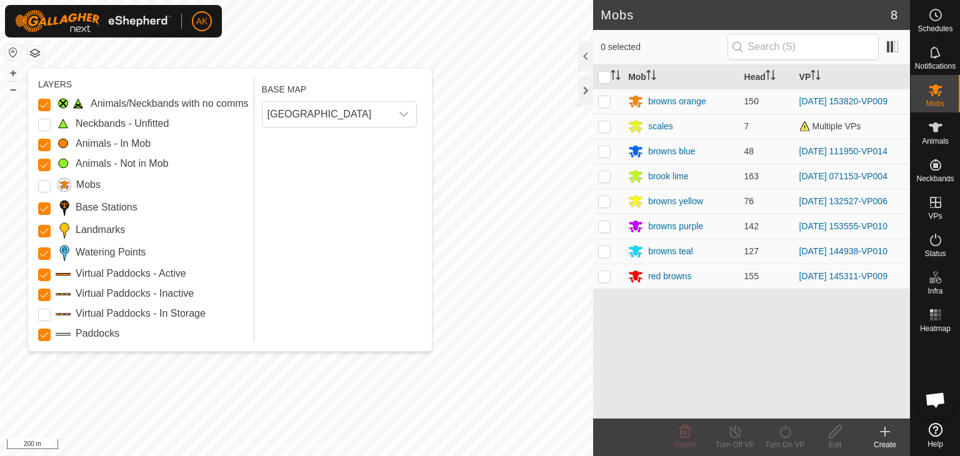
click at [55, 102] on div "Animals/Neckbands with no comms" at bounding box center [143, 103] width 211 height 15
drag, startPoint x: 45, startPoint y: 99, endPoint x: 36, endPoint y: 151, distance: 52.7
click at [47, 100] on Issue "Animals/Neckbands with no comms" at bounding box center [44, 105] width 13 height 13
click at [43, 143] on Mob "Animals - In Mob" at bounding box center [44, 145] width 13 height 13
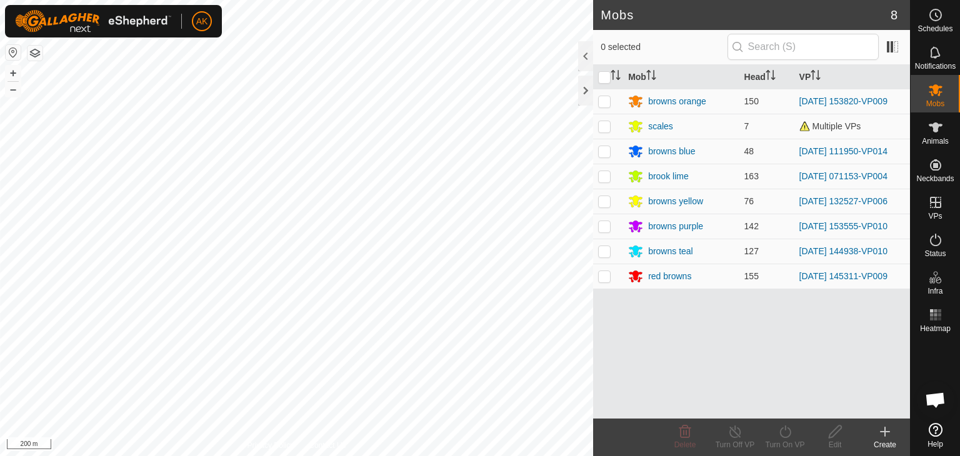
click at [36, 50] on button "button" at bounding box center [35, 53] width 15 height 15
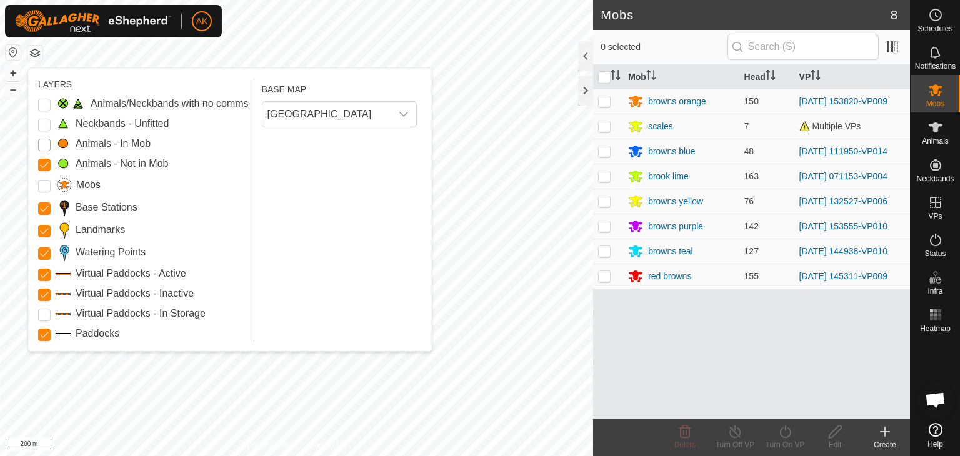
click at [45, 143] on Mob "Animals - In Mob" at bounding box center [44, 145] width 13 height 13
click at [120, 224] on body "AK Schedules Notifications Mobs Animals Neckbands VPs Status Infra Heatmap Help…" at bounding box center [480, 228] width 960 height 456
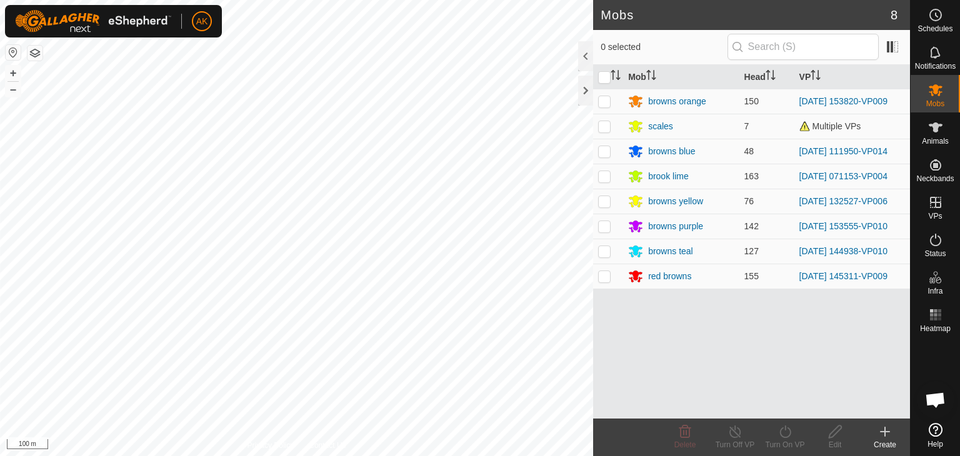
click at [631, 383] on div "Mobs 8 0 selected Mob Head VP browns orange 150 2025-09-06 153820-VP009 scales …" at bounding box center [455, 228] width 910 height 456
click at [598, 456] on html "AK Schedules Notifications Mobs Animals Neckbands VPs Status Infra Heatmap Help…" at bounding box center [480, 228] width 960 height 456
click at [607, 321] on div "Mobs 8 0 selected Mob Head VP browns orange 150 2025-09-06 153820-VP009 scales …" at bounding box center [455, 228] width 910 height 456
click at [615, 370] on div "Mobs 8 0 selected Mob Head VP browns orange 150 2025-09-06 153820-VP009 scales …" at bounding box center [455, 228] width 910 height 456
